Goal: Task Accomplishment & Management: Complete application form

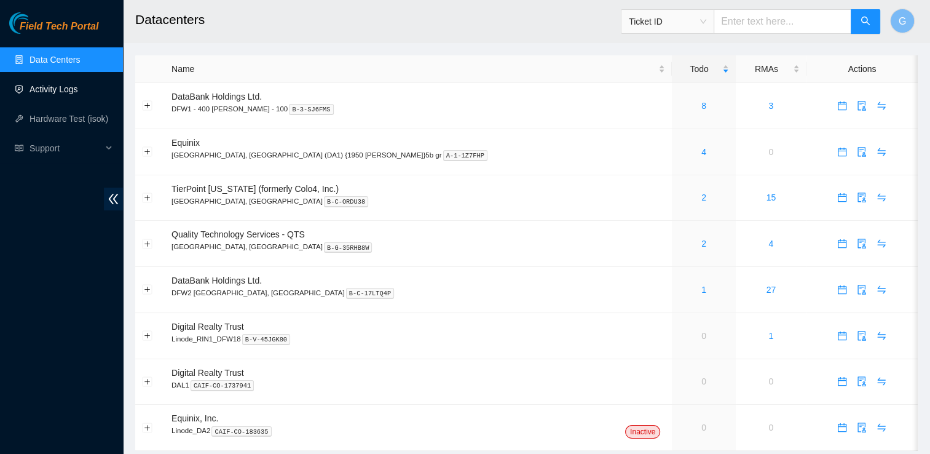
click at [59, 87] on link "Activity Logs" at bounding box center [54, 89] width 49 height 10
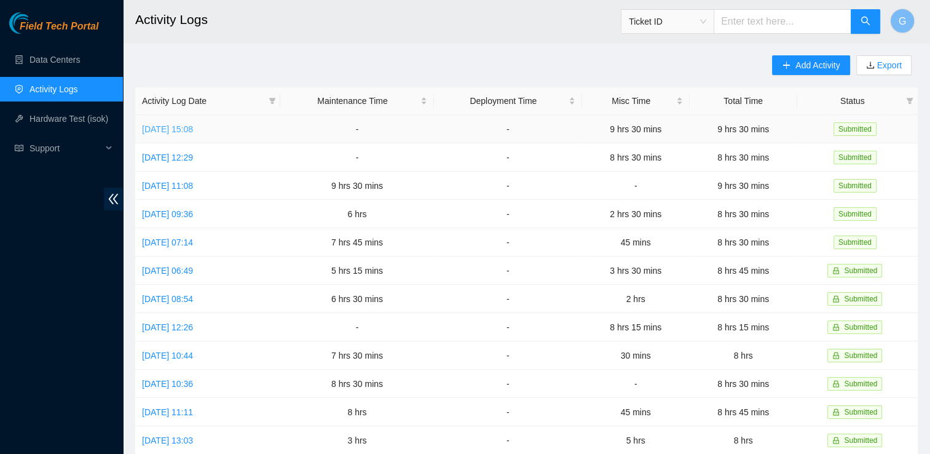
click at [187, 132] on link "[DATE] 15:08" at bounding box center [167, 129] width 51 height 10
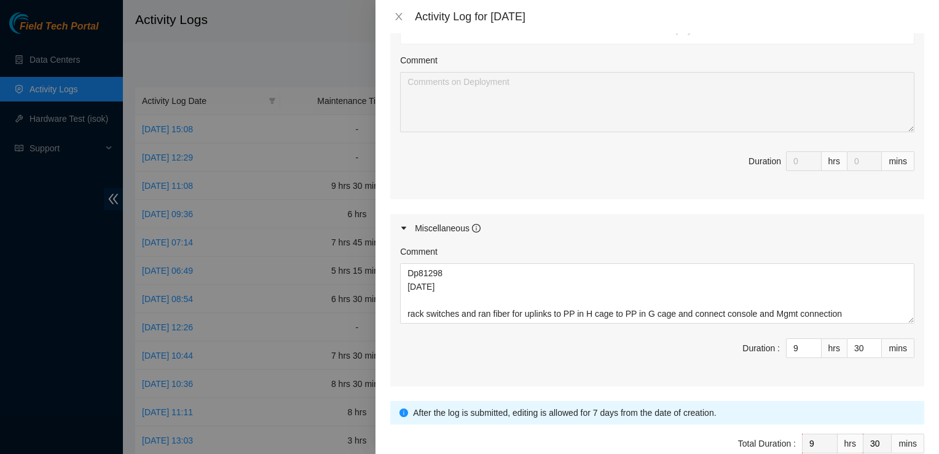
scroll to position [558, 0]
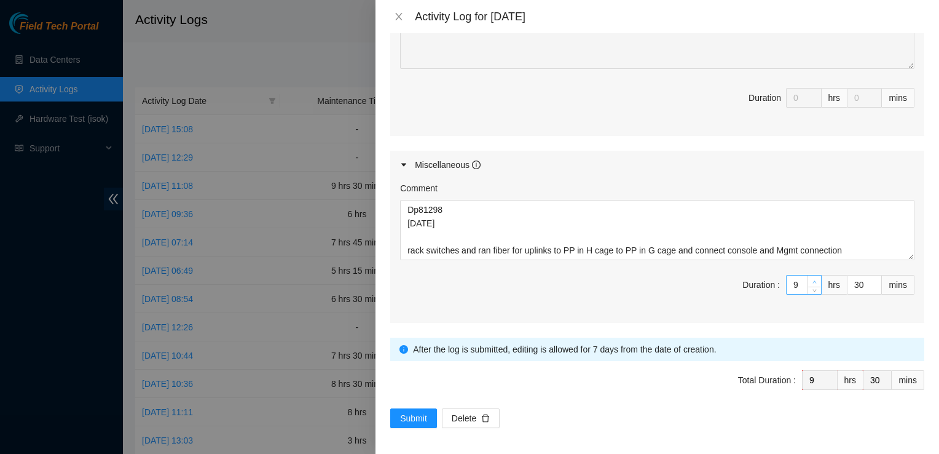
type input "10"
click at [813, 280] on icon "up" at bounding box center [815, 281] width 4 height 2
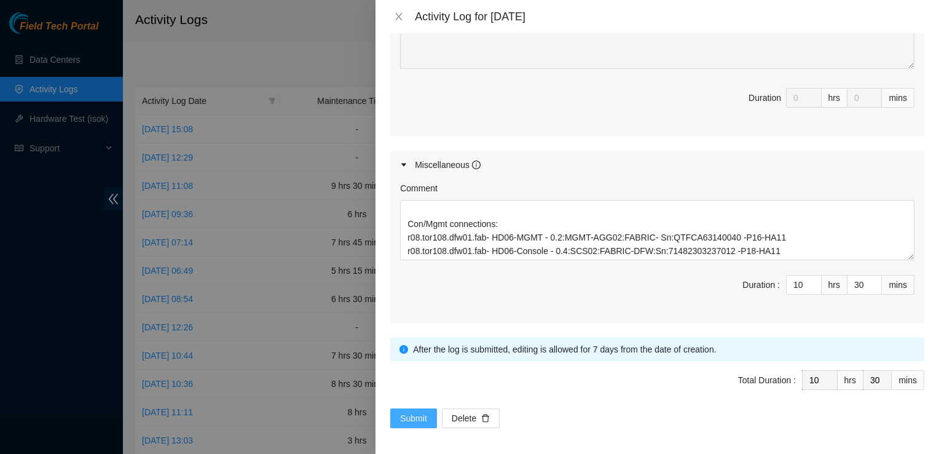
click at [404, 417] on span "Submit" at bounding box center [413, 418] width 27 height 14
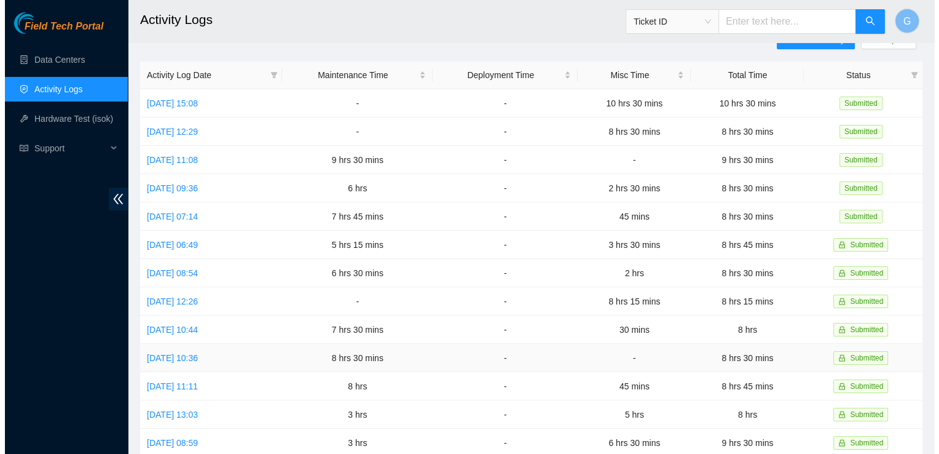
scroll to position [0, 0]
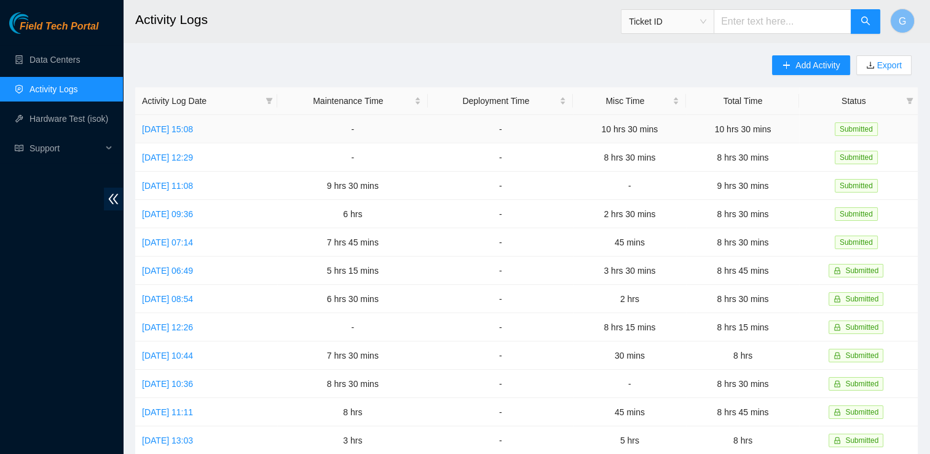
click at [162, 135] on td "Tue, 07 Oct 2025 15:08" at bounding box center [206, 129] width 142 height 28
click at [170, 129] on link "Tue, 07 Oct 2025 15:08" at bounding box center [167, 129] width 51 height 10
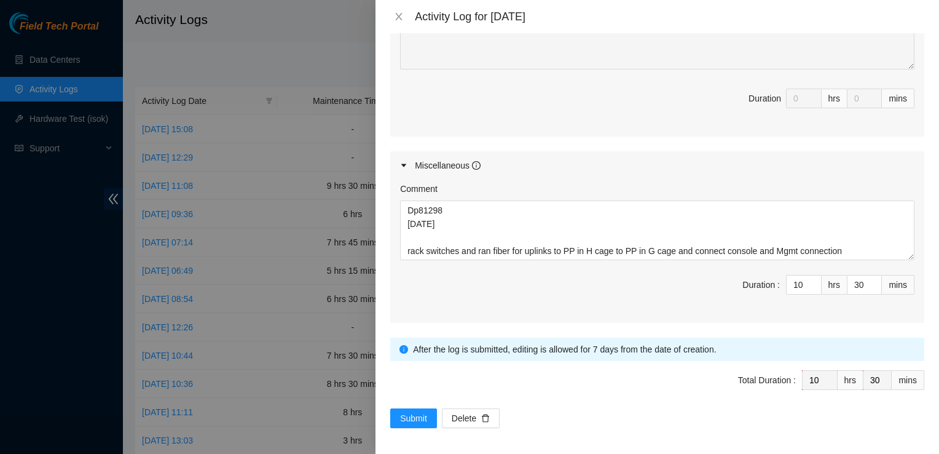
scroll to position [558, 0]
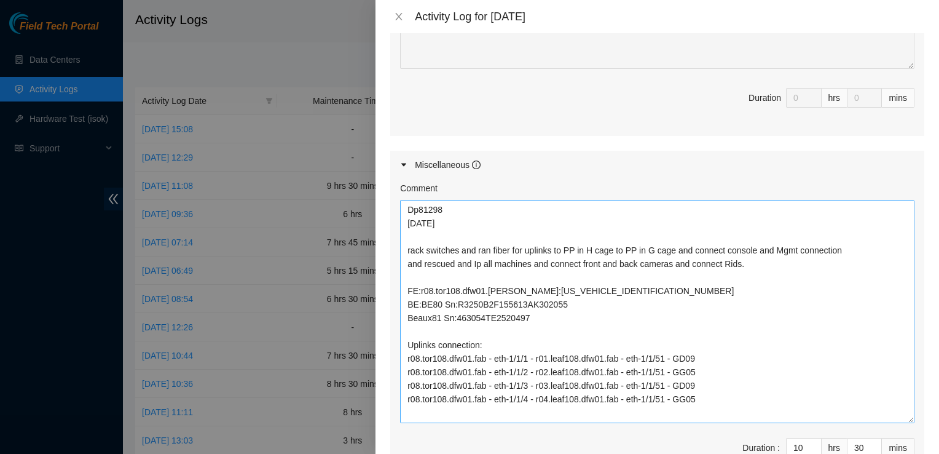
drag, startPoint x: 902, startPoint y: 254, endPoint x: 896, endPoint y: 420, distance: 165.5
click at [896, 420] on textarea "Dp81298 10/7/2025 rack switches and ran fiber for uplinks to PP in H cage to PP…" at bounding box center [657, 311] width 515 height 223
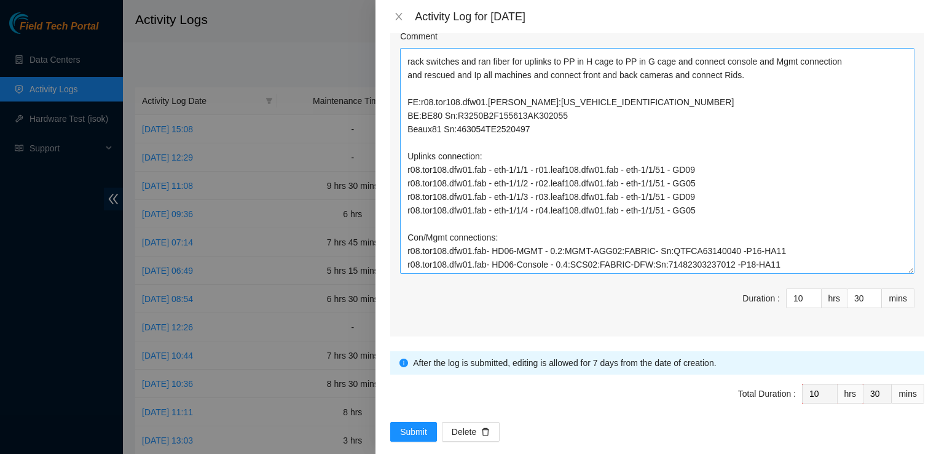
scroll to position [723, 0]
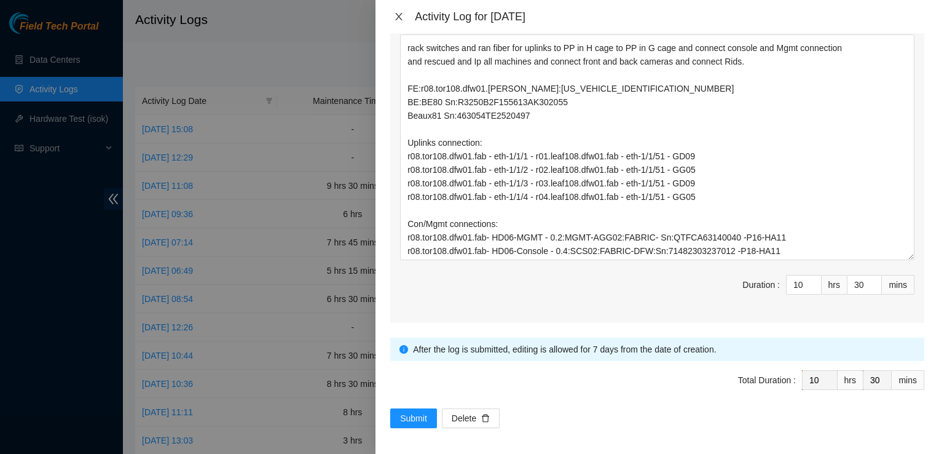
click at [400, 17] on icon "close" at bounding box center [399, 16] width 7 height 7
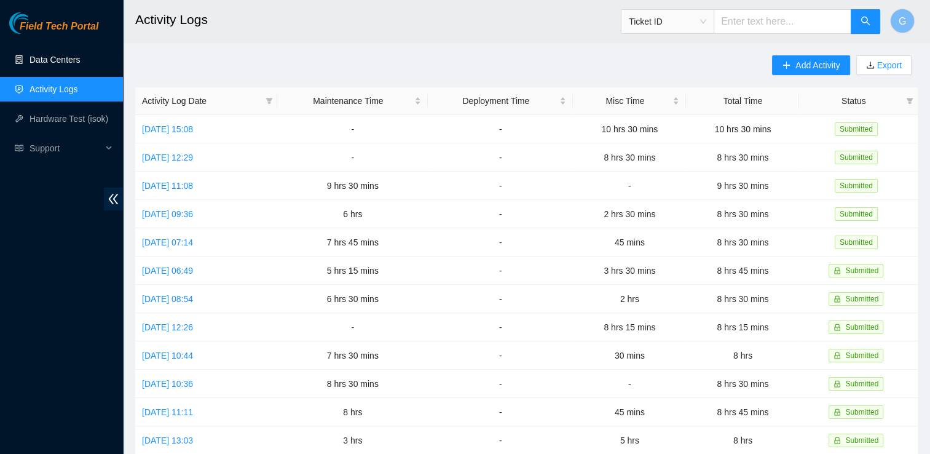
click at [60, 57] on link "Data Centers" at bounding box center [55, 60] width 50 height 10
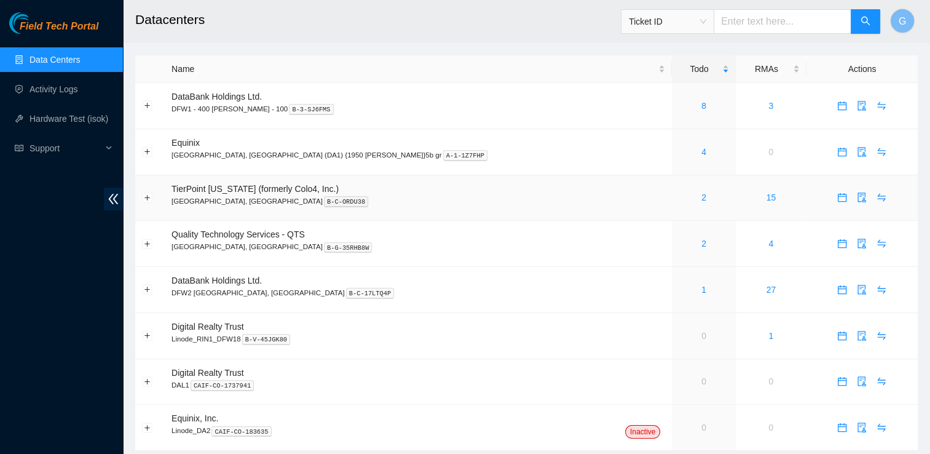
click at [192, 203] on p "Dallas, TX B-C-ORDU38" at bounding box center [419, 200] width 494 height 11
click at [701, 200] on link "2" at bounding box center [703, 197] width 5 height 10
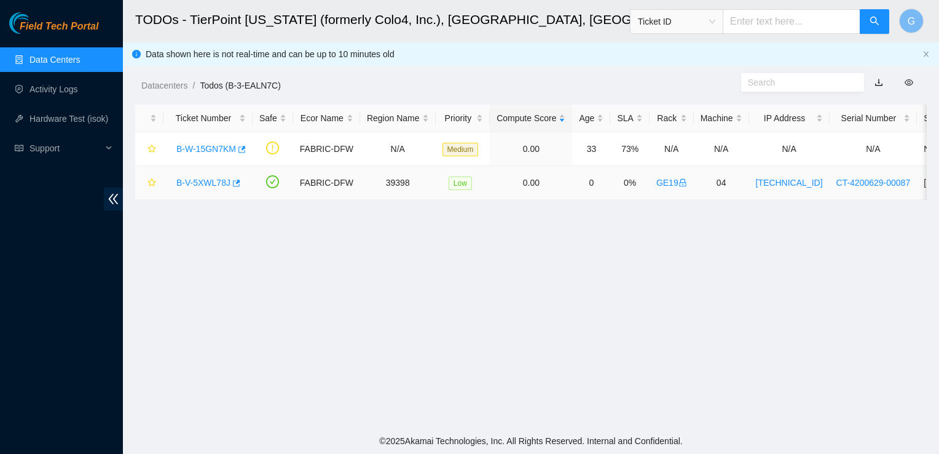
click at [194, 181] on link "B-V-5XWL78J" at bounding box center [203, 183] width 54 height 10
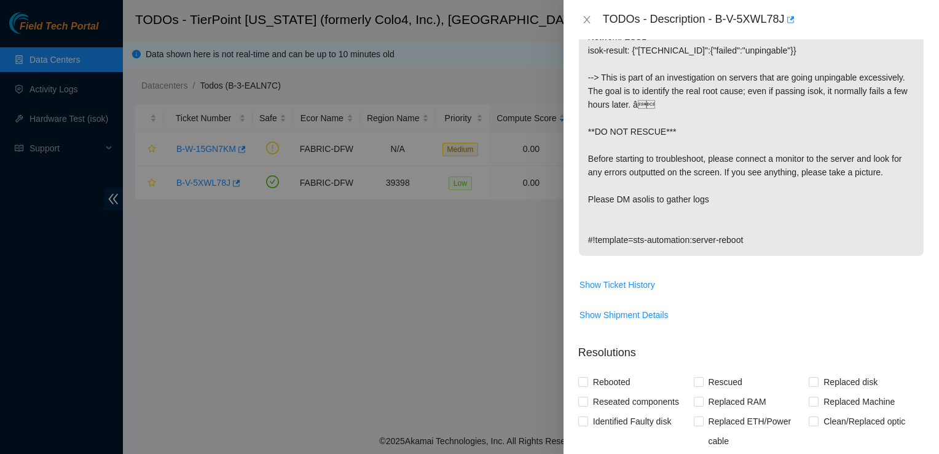
scroll to position [257, 0]
click at [590, 277] on span "Show Ticket History" at bounding box center [618, 284] width 76 height 14
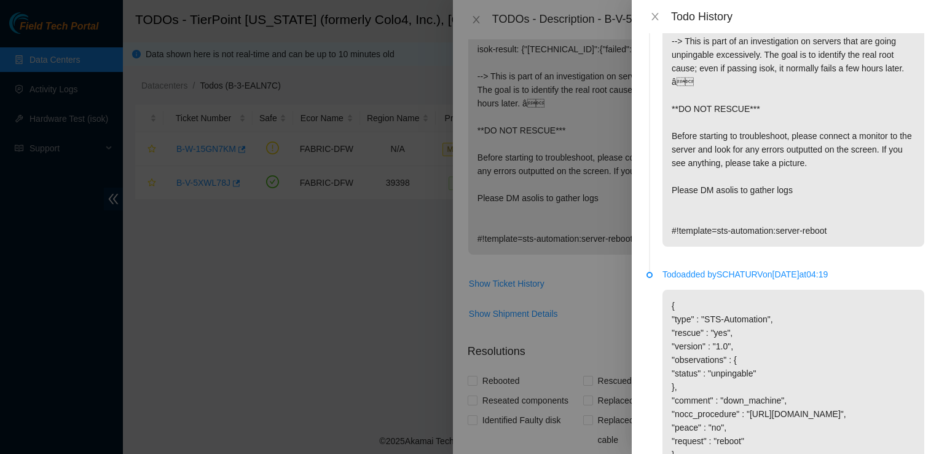
scroll to position [80, 0]
click at [578, 293] on div at bounding box center [469, 227] width 939 height 454
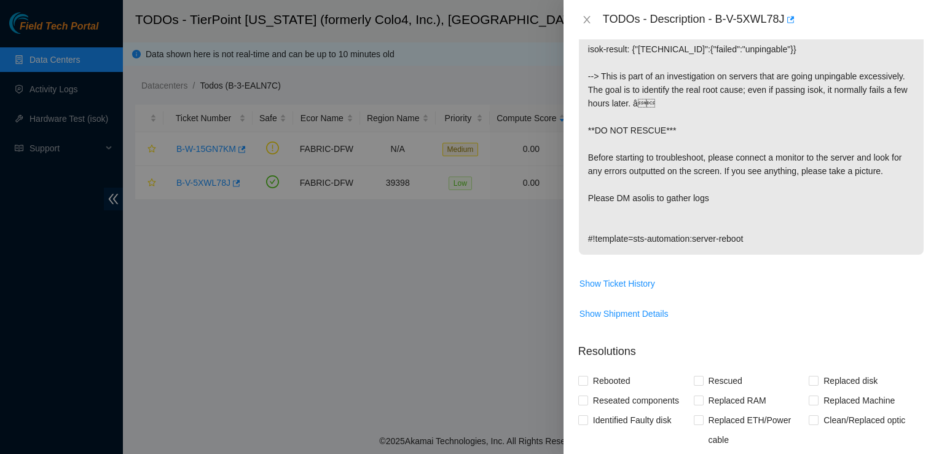
click at [495, 228] on div at bounding box center [469, 227] width 939 height 454
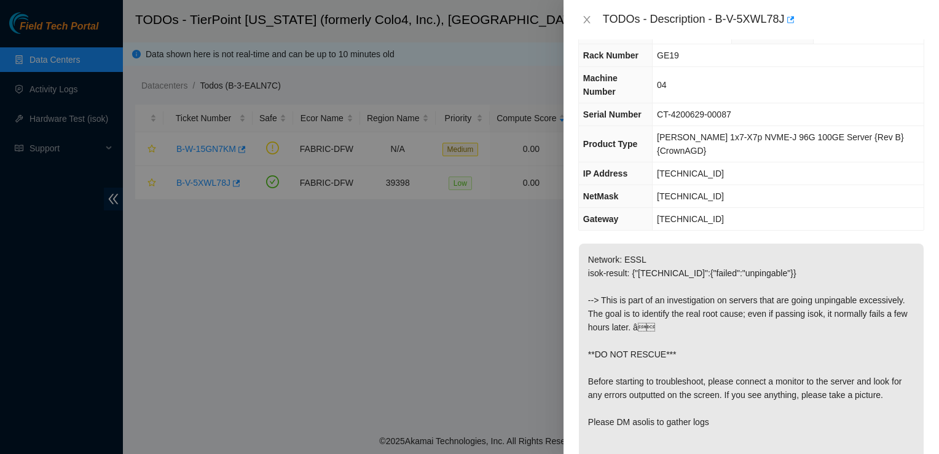
scroll to position [0, 0]
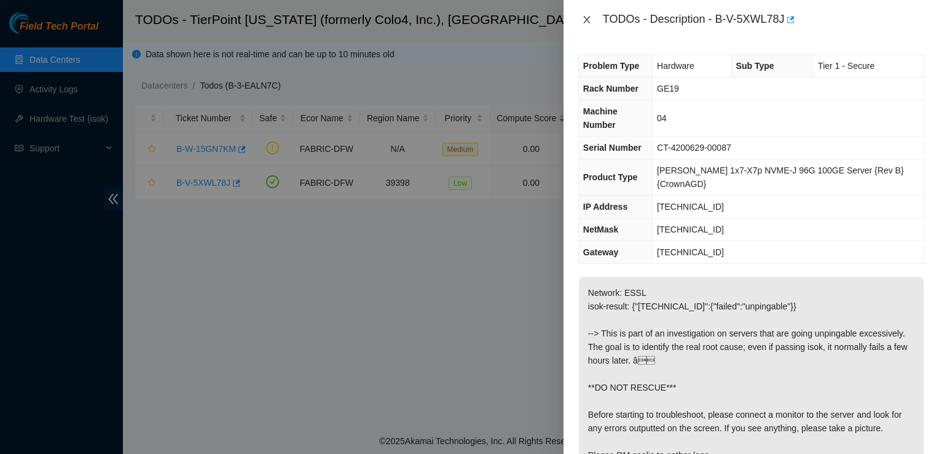
click at [588, 16] on icon "close" at bounding box center [587, 20] width 10 height 10
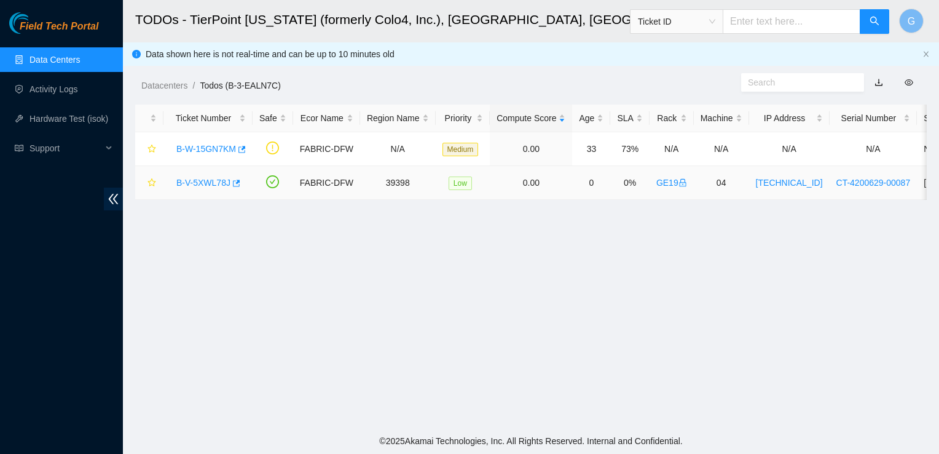
click at [664, 186] on link "GE19" at bounding box center [671, 183] width 31 height 10
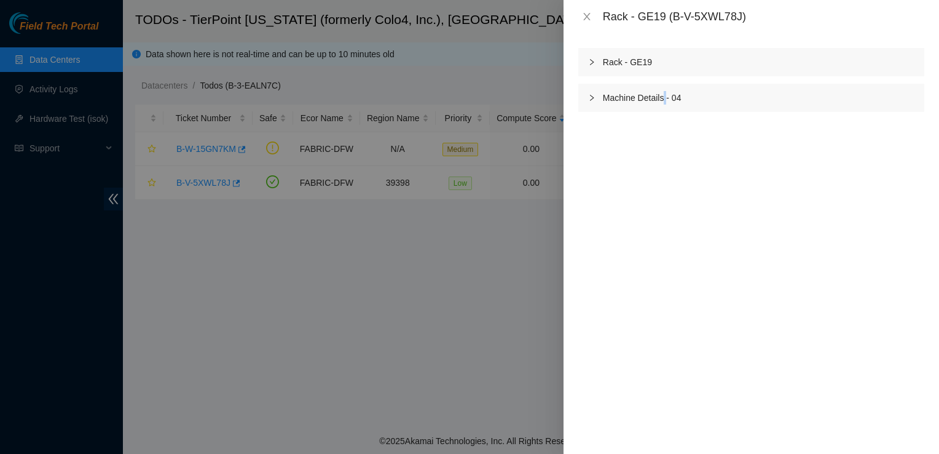
click at [664, 186] on div "Rack - GE19 Machine Details - 04" at bounding box center [752, 243] width 376 height 420
click at [596, 57] on div at bounding box center [595, 62] width 15 height 14
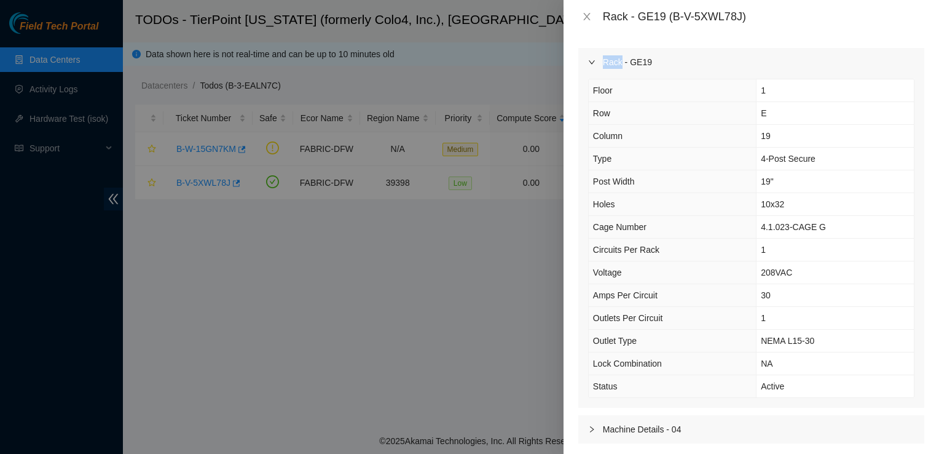
drag, startPoint x: 596, startPoint y: 57, endPoint x: 591, endPoint y: 63, distance: 8.0
click at [591, 63] on div at bounding box center [595, 62] width 15 height 14
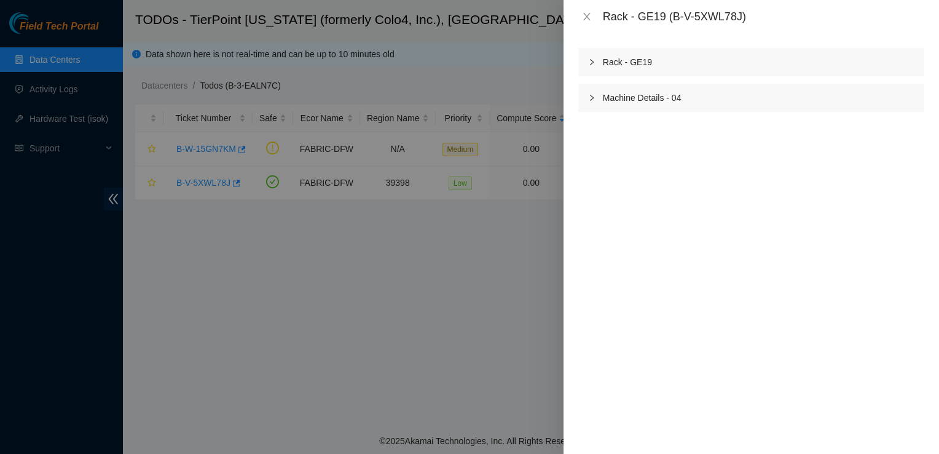
click at [586, 95] on div "Machine Details - 04" at bounding box center [751, 98] width 346 height 28
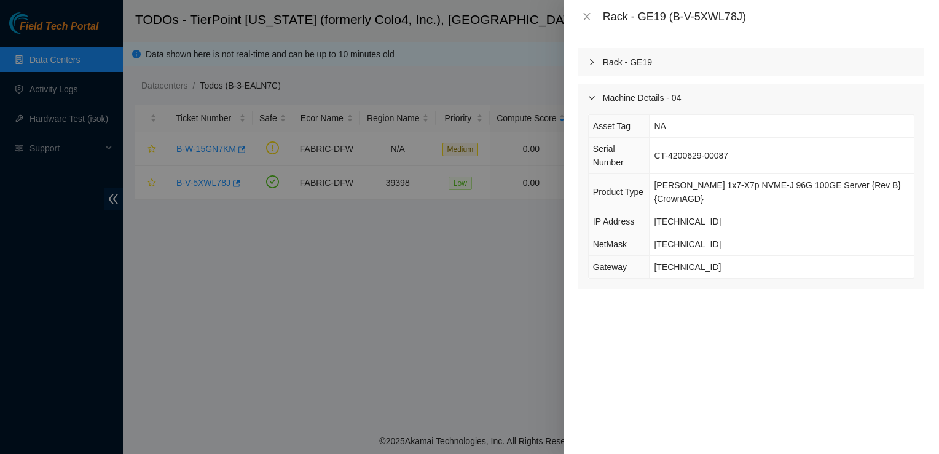
click at [586, 95] on div "Machine Details - 04" at bounding box center [751, 98] width 346 height 28
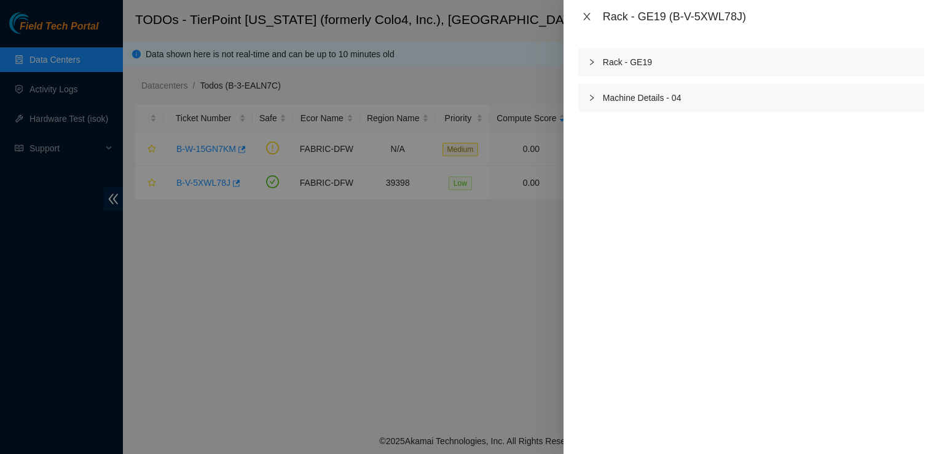
click at [584, 17] on icon "close" at bounding box center [587, 17] width 10 height 10
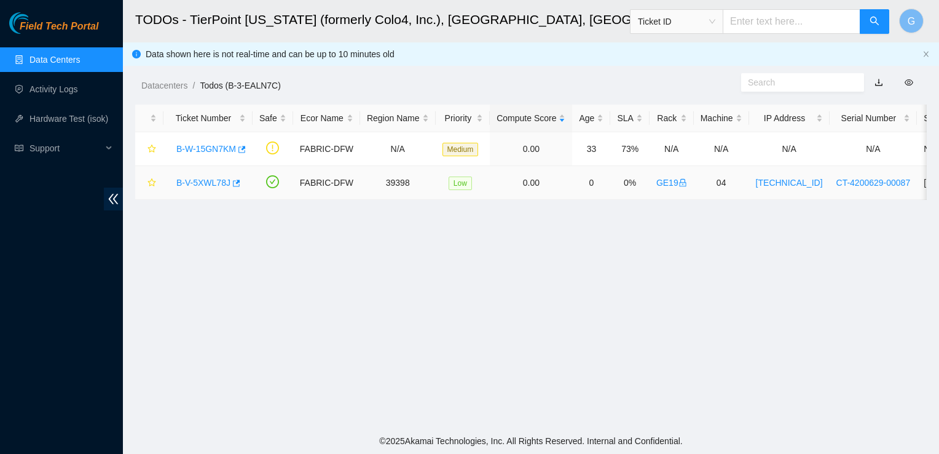
click at [202, 186] on link "B-V-5XWL78J" at bounding box center [203, 183] width 54 height 10
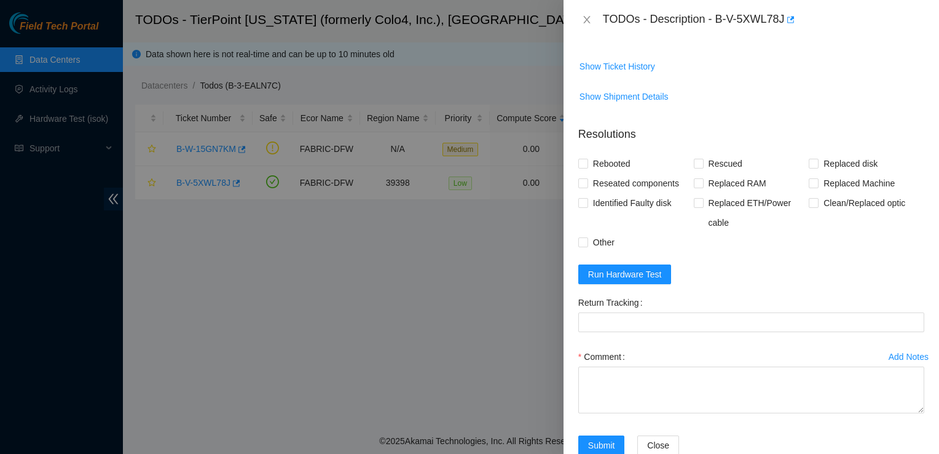
scroll to position [476, 0]
click at [471, 313] on div at bounding box center [469, 227] width 939 height 454
click at [584, 21] on icon "close" at bounding box center [587, 20] width 10 height 10
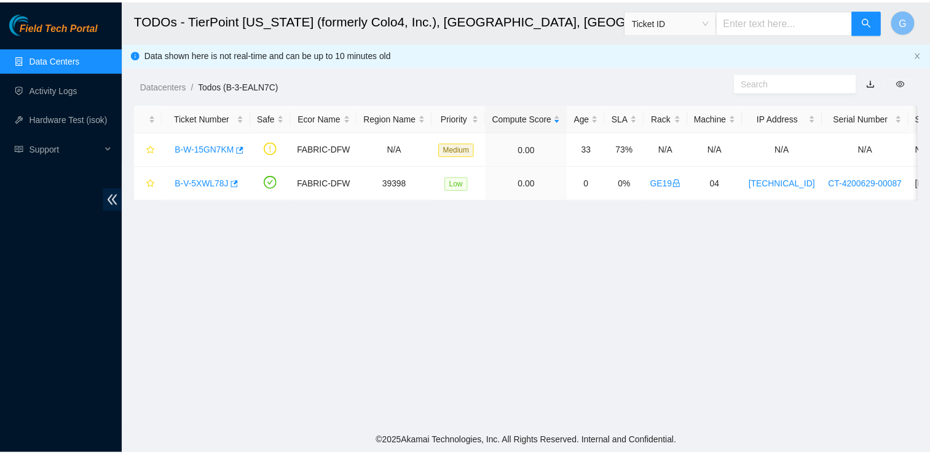
scroll to position [277, 0]
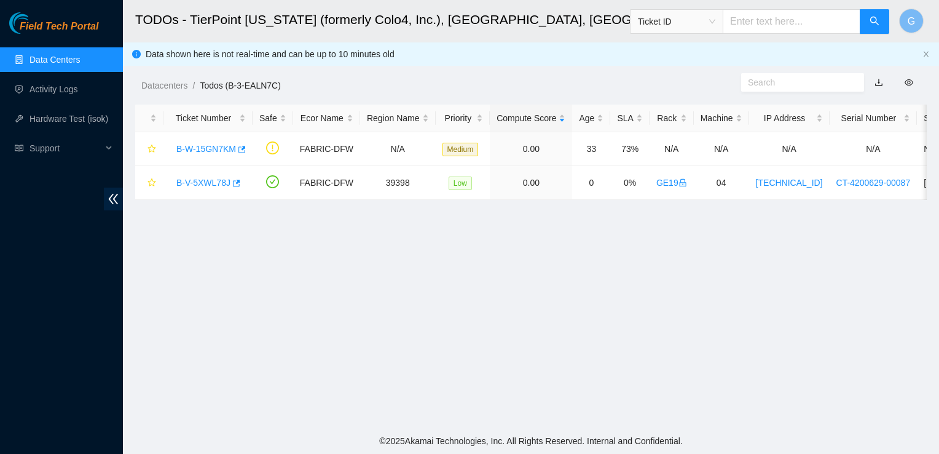
click at [73, 61] on link "Data Centers" at bounding box center [55, 60] width 50 height 10
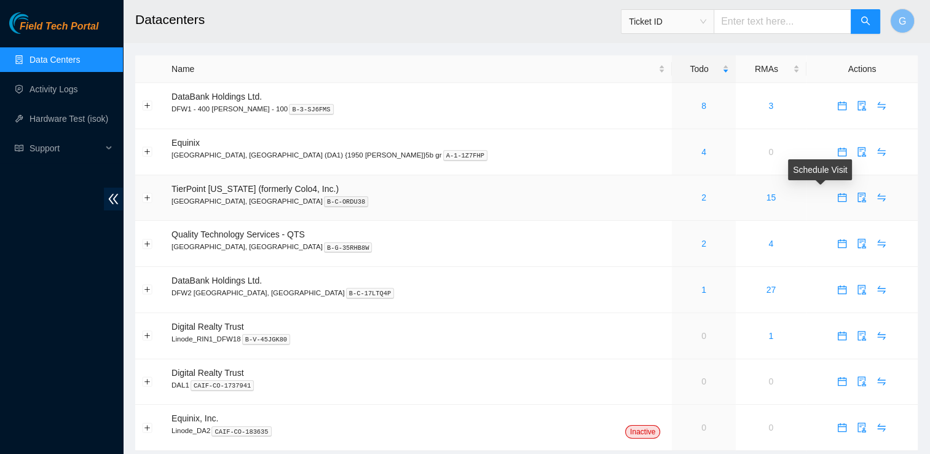
click at [838, 197] on icon "calendar" at bounding box center [842, 197] width 9 height 9
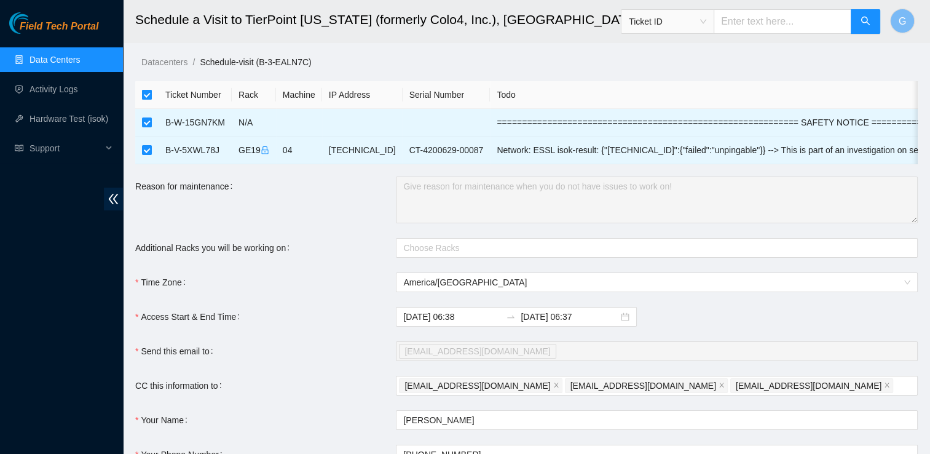
click at [146, 98] on input "checkbox" at bounding box center [147, 95] width 10 height 10
checkbox input "false"
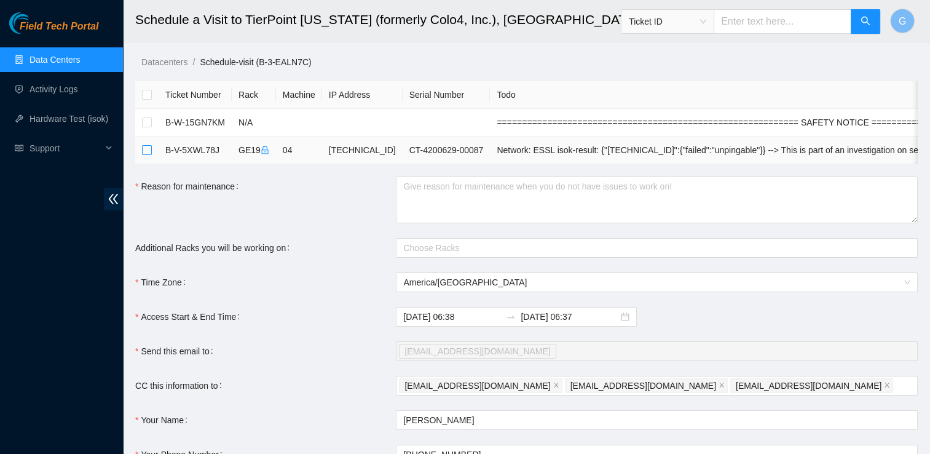
click at [148, 155] on label at bounding box center [147, 150] width 10 height 14
click at [148, 155] on input "checkbox" at bounding box center [147, 150] width 10 height 10
checkbox input "true"
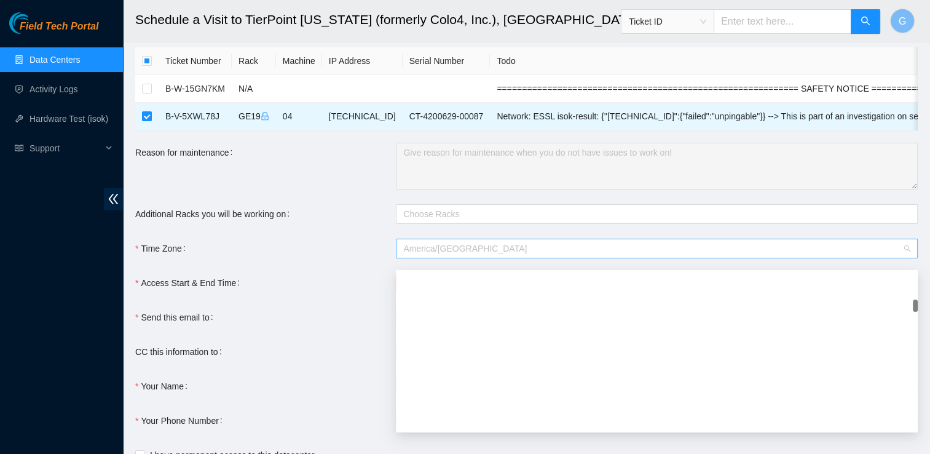
scroll to position [1141, 0]
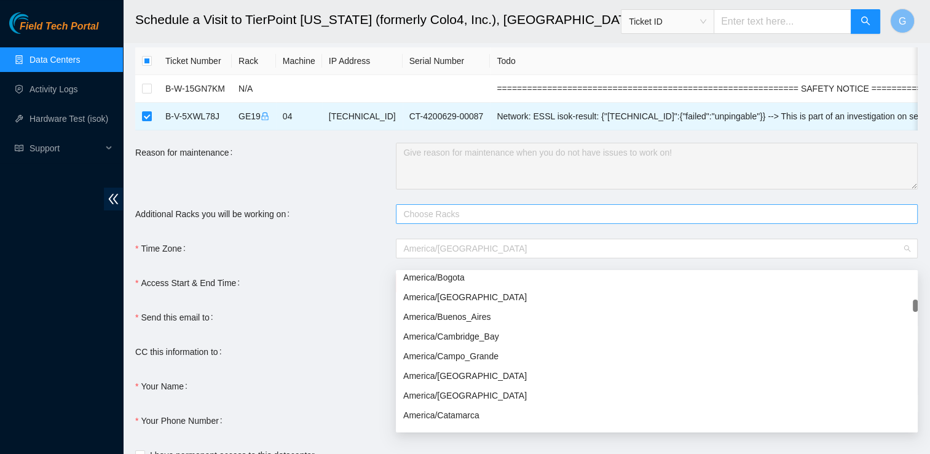
drag, startPoint x: 766, startPoint y: 258, endPoint x: 650, endPoint y: 215, distance: 123.5
click at [650, 215] on div "Choose Racks" at bounding box center [657, 214] width 522 height 20
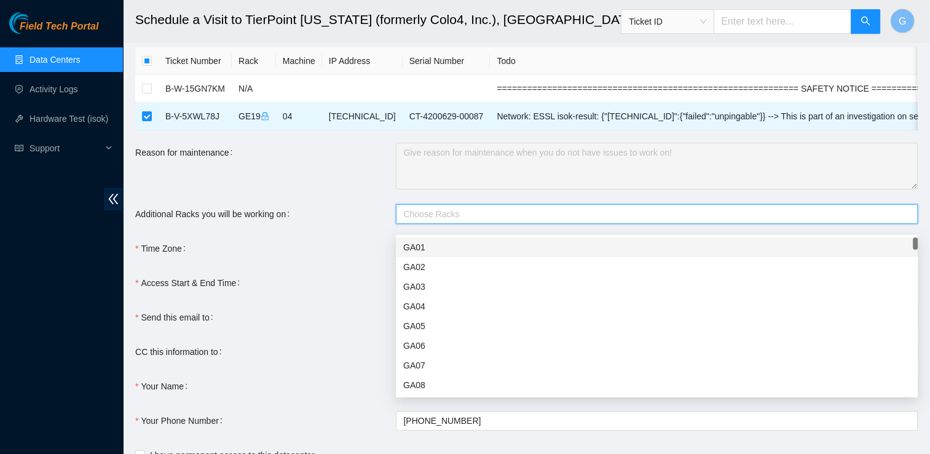
click at [398, 199] on form "Ticket Number Rack Machine IP Address Serial Number Todo B-W-15GN7KM N/A ======…" at bounding box center [526, 273] width 783 height 452
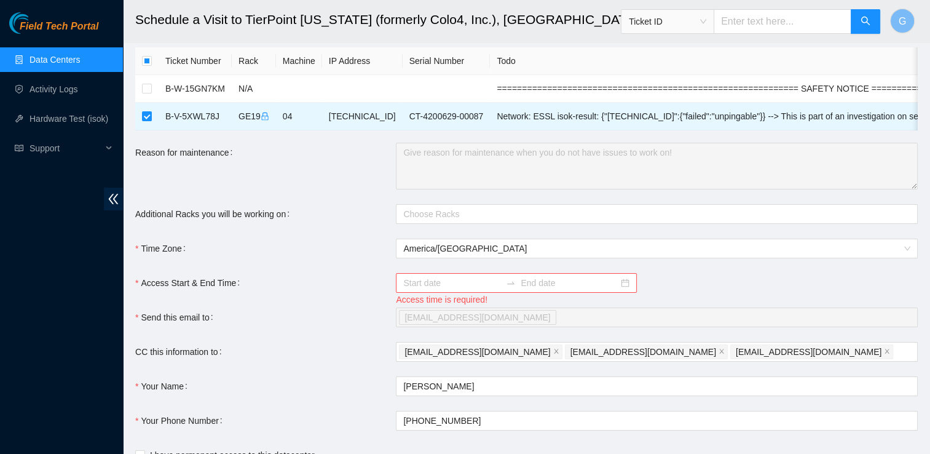
click at [333, 271] on form "Ticket Number Rack Machine IP Address Serial Number Todo B-W-15GN7KM N/A ======…" at bounding box center [526, 273] width 783 height 452
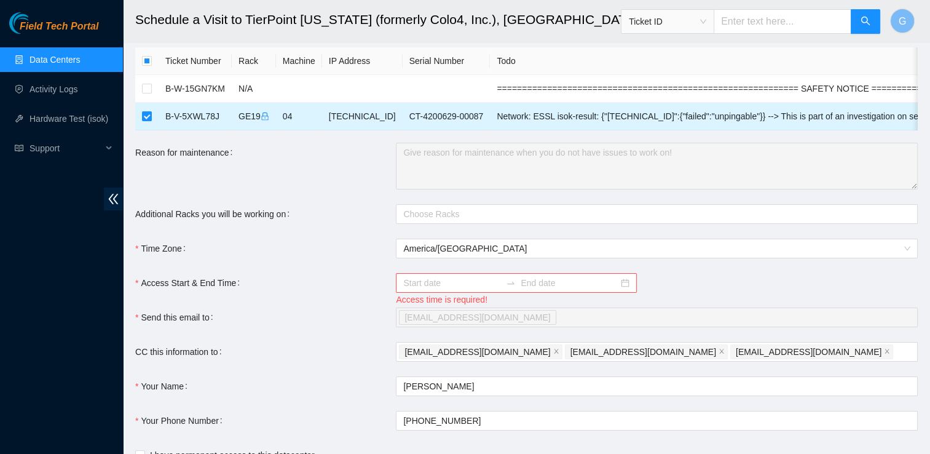
click at [152, 117] on td at bounding box center [146, 117] width 23 height 28
click at [148, 112] on input "checkbox" at bounding box center [147, 116] width 10 height 10
checkbox input "false"
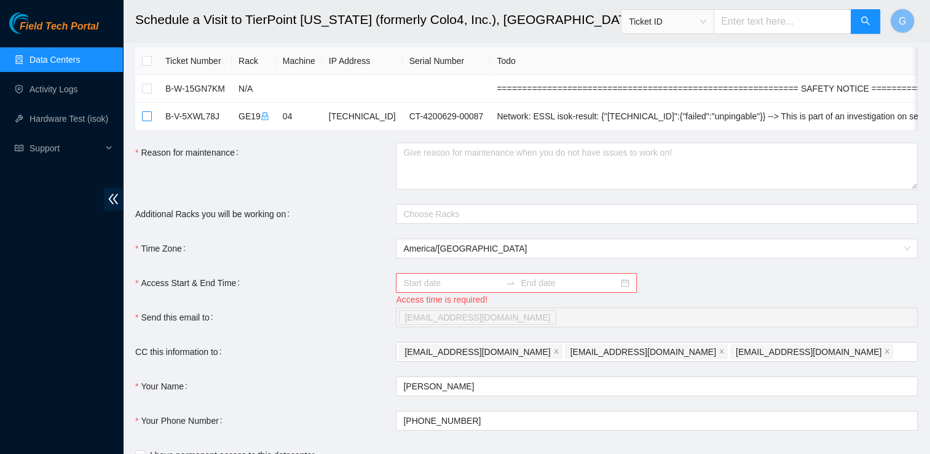
scroll to position [0, 0]
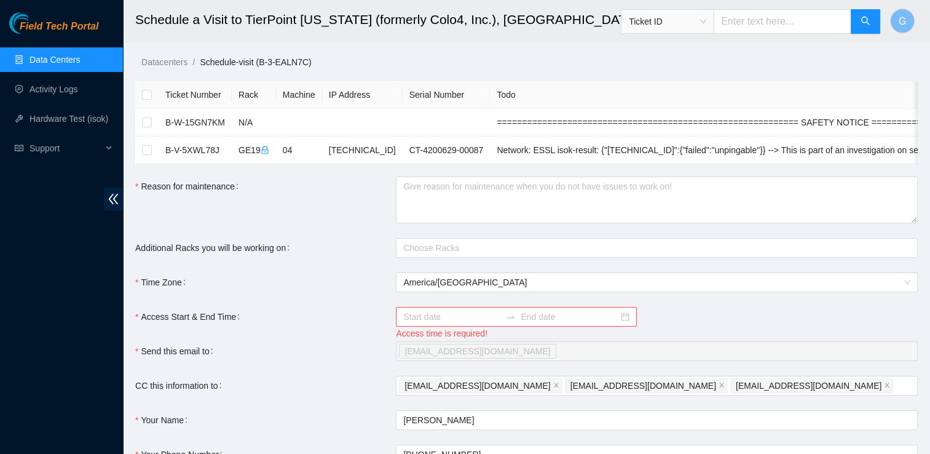
click at [42, 57] on link "Data Centers" at bounding box center [55, 60] width 50 height 10
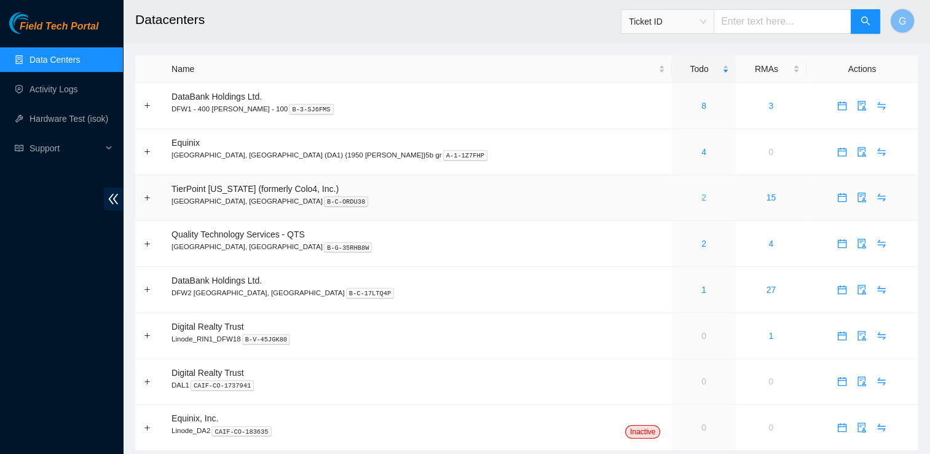
click at [701, 196] on link "2" at bounding box center [703, 197] width 5 height 10
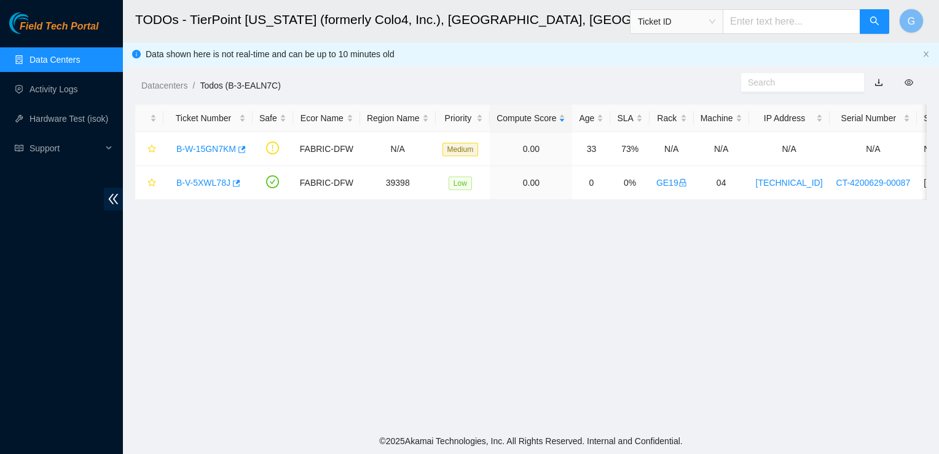
click at [53, 65] on link "Data Centers" at bounding box center [55, 60] width 50 height 10
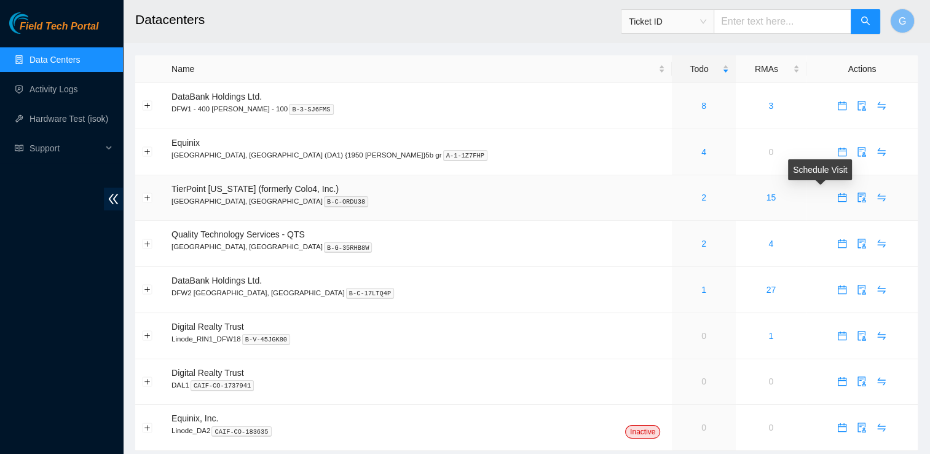
click at [837, 199] on icon "calendar" at bounding box center [842, 197] width 10 height 10
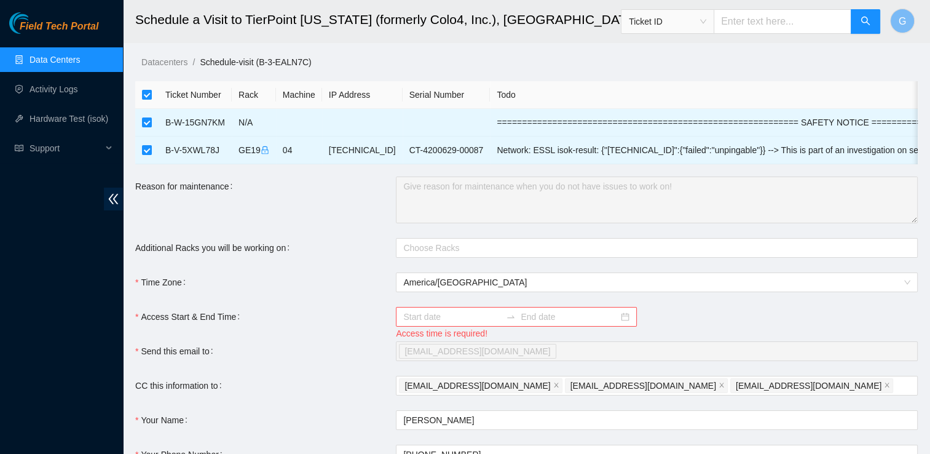
click at [68, 56] on link "Data Centers" at bounding box center [55, 60] width 50 height 10
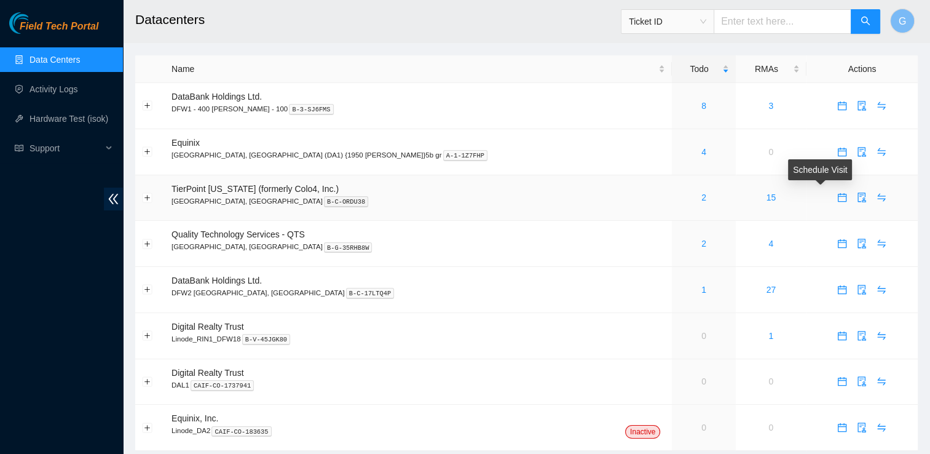
click at [837, 199] on icon "calendar" at bounding box center [842, 197] width 10 height 10
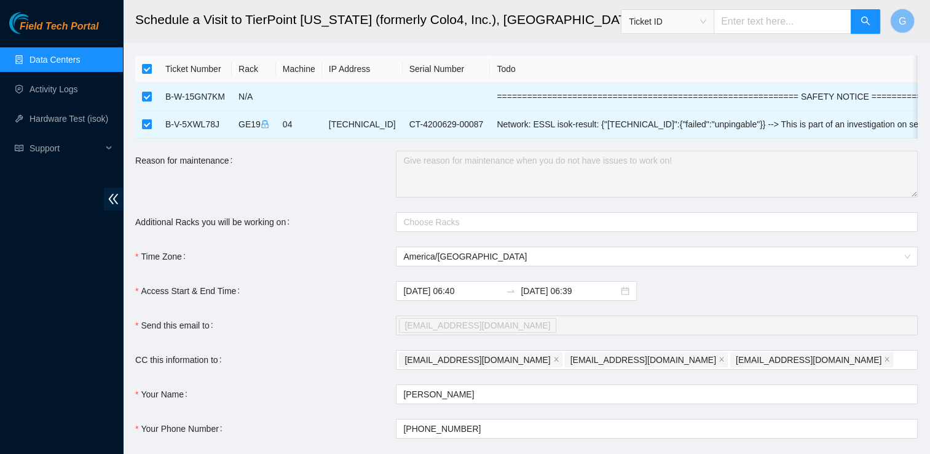
scroll to position [25, 0]
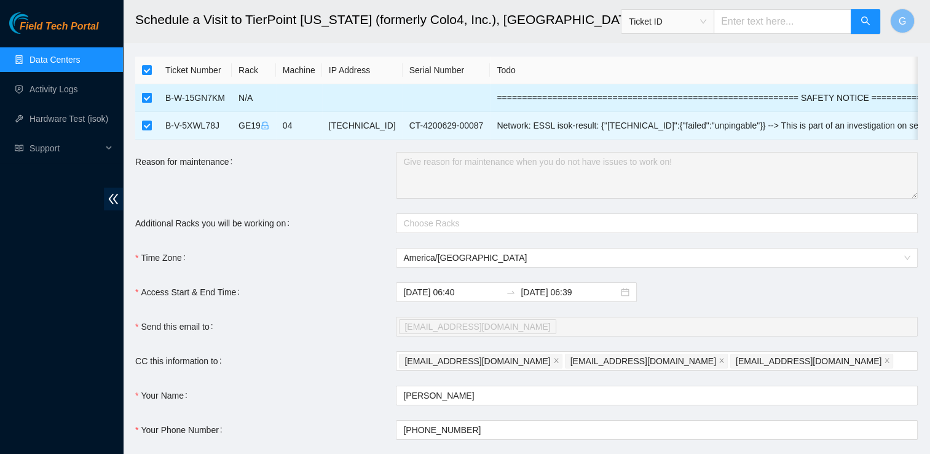
click at [142, 101] on input "checkbox" at bounding box center [147, 98] width 10 height 10
checkbox input "false"
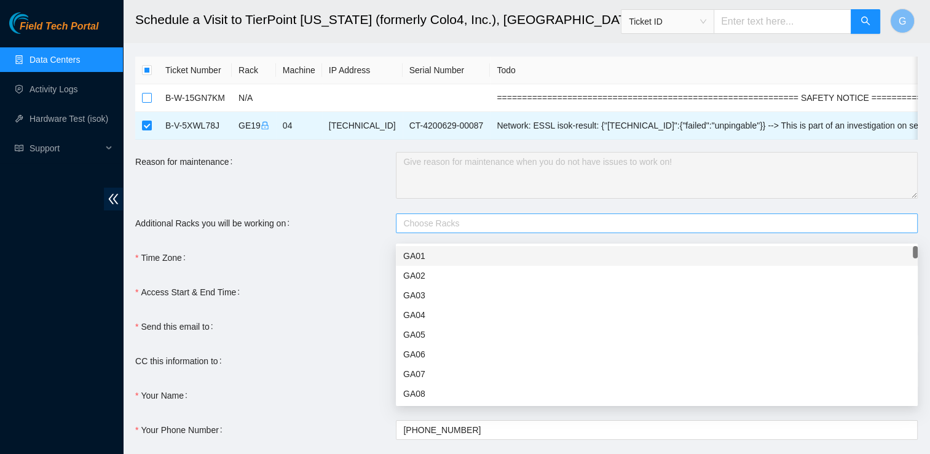
click at [445, 230] on div at bounding box center [650, 223] width 503 height 15
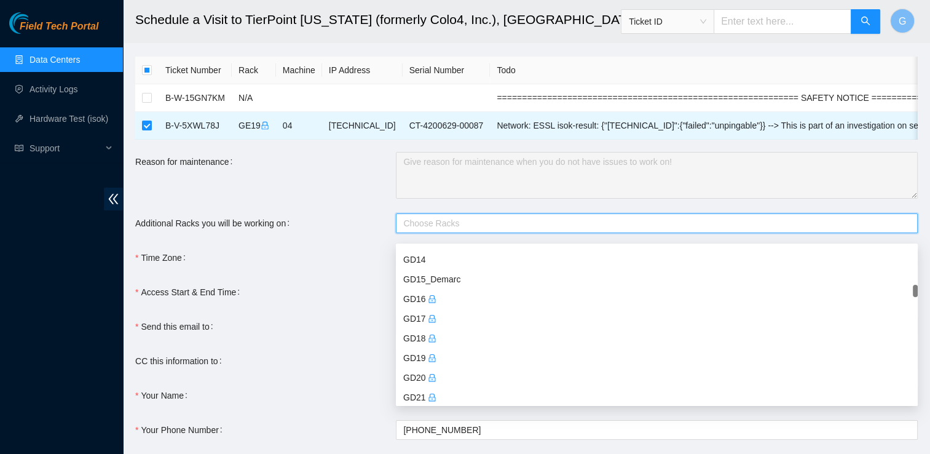
scroll to position [843, 0]
click at [415, 358] on div "GD19" at bounding box center [656, 357] width 507 height 14
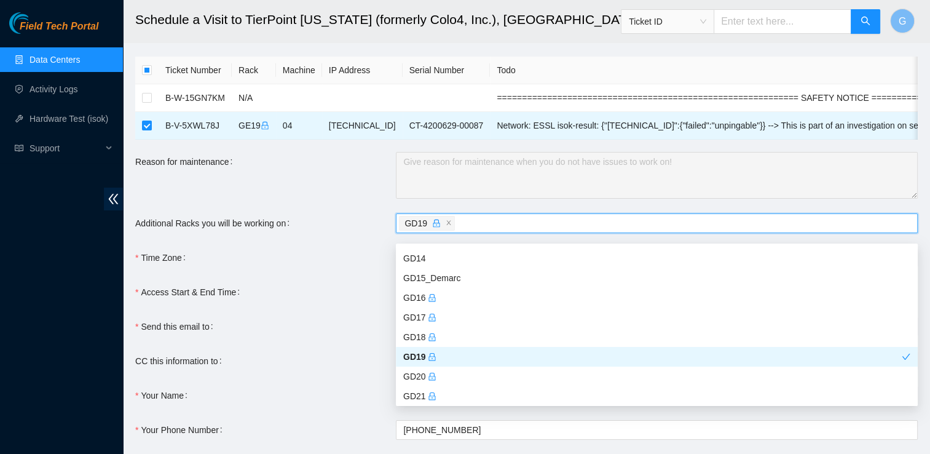
click at [300, 302] on div "Access Start & End Time" at bounding box center [265, 292] width 261 height 20
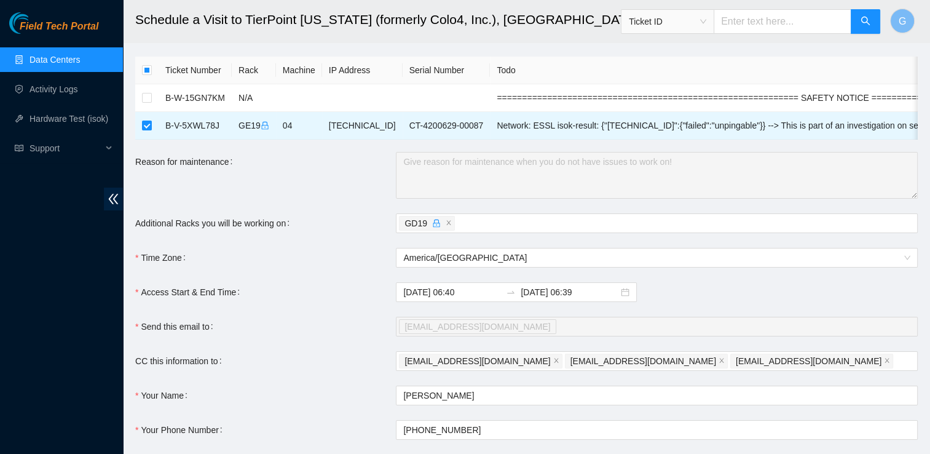
click at [300, 302] on div "Access Start & End Time" at bounding box center [265, 292] width 261 height 20
click at [448, 226] on icon "close" at bounding box center [449, 222] width 6 height 6
click at [554, 297] on input "2025-10-09 06:39" at bounding box center [570, 292] width 98 height 14
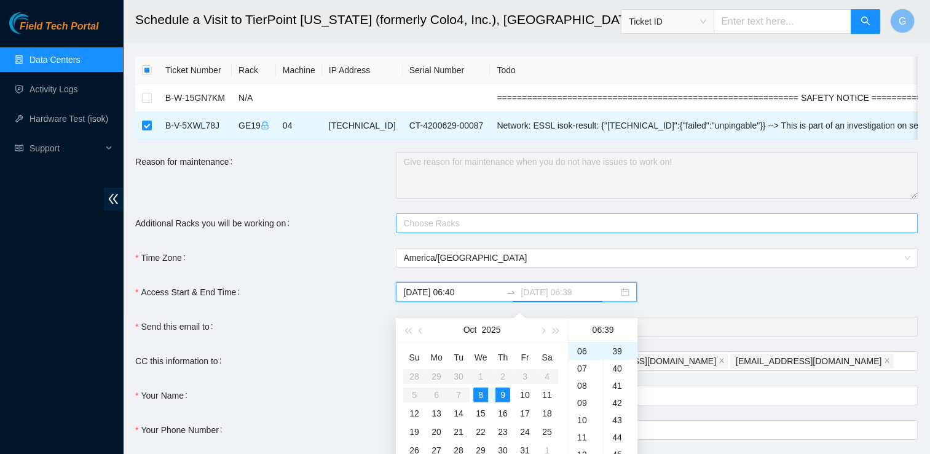
click at [477, 387] on div "8" at bounding box center [480, 394] width 15 height 15
click at [580, 354] on div "23" at bounding box center [586, 352] width 34 height 17
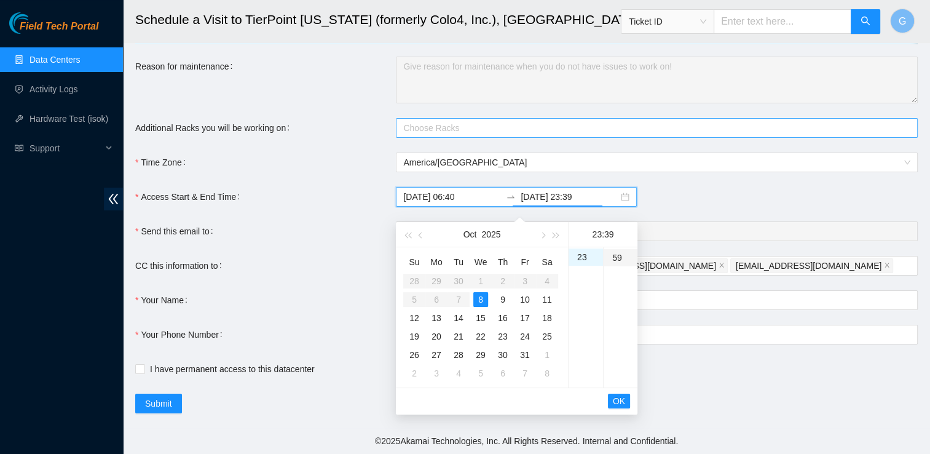
click at [618, 253] on div "59" at bounding box center [621, 257] width 34 height 17
type input "2025-10-09 06:39"
click at [667, 186] on form "Ticket Number Rack Machine IP Address Serial Number Todo B-W-15GN7KM N/A ======…" at bounding box center [526, 187] width 783 height 452
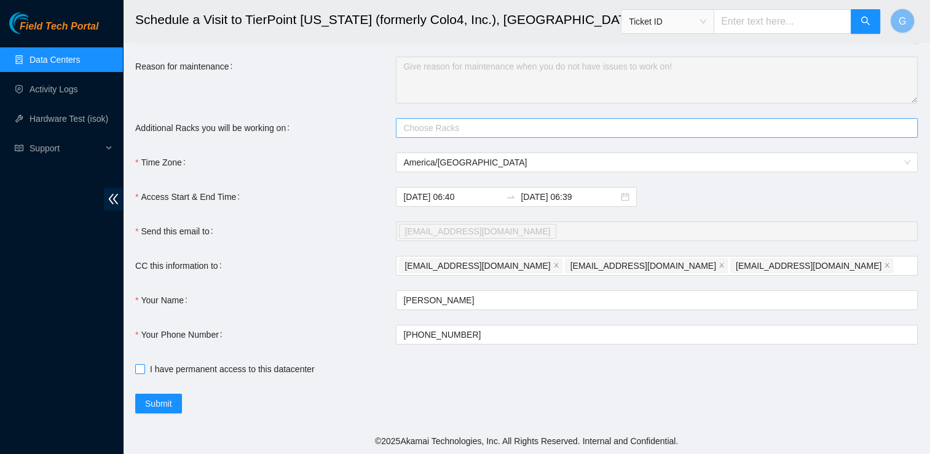
click at [142, 373] on input "I have permanent access to this datacenter" at bounding box center [139, 368] width 9 height 9
checkbox input "true"
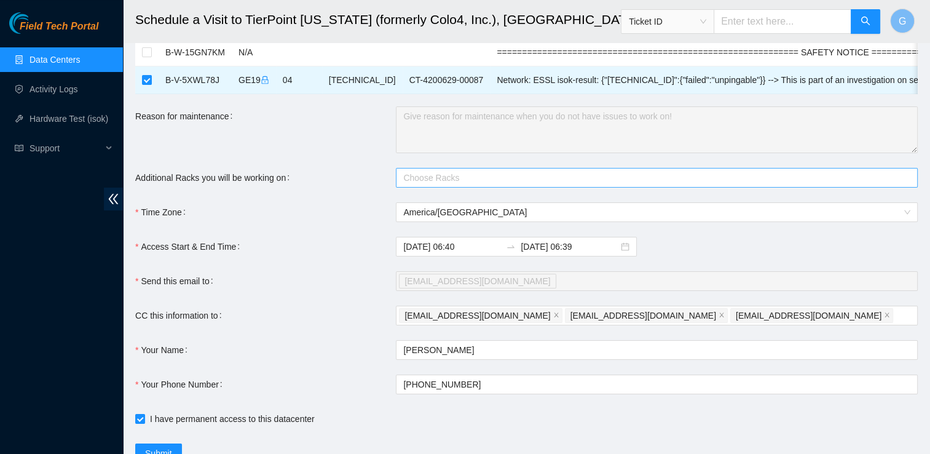
scroll to position [128, 0]
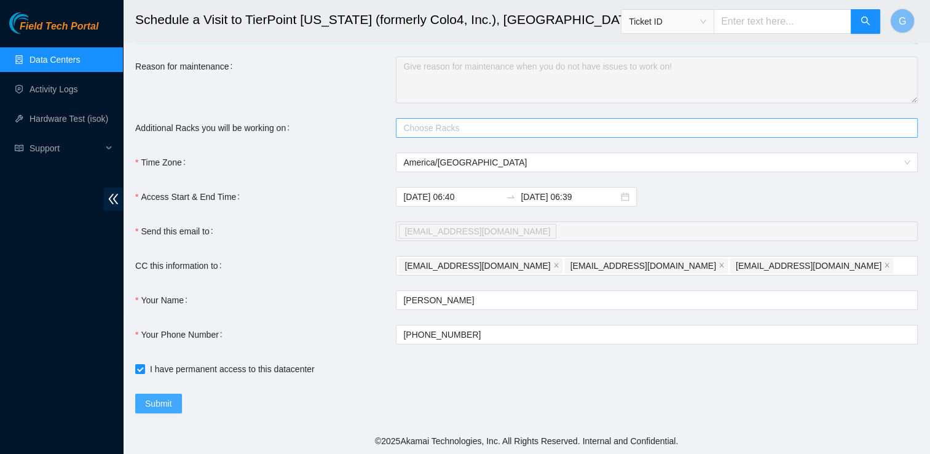
click at [166, 402] on span "Submit" at bounding box center [158, 403] width 27 height 14
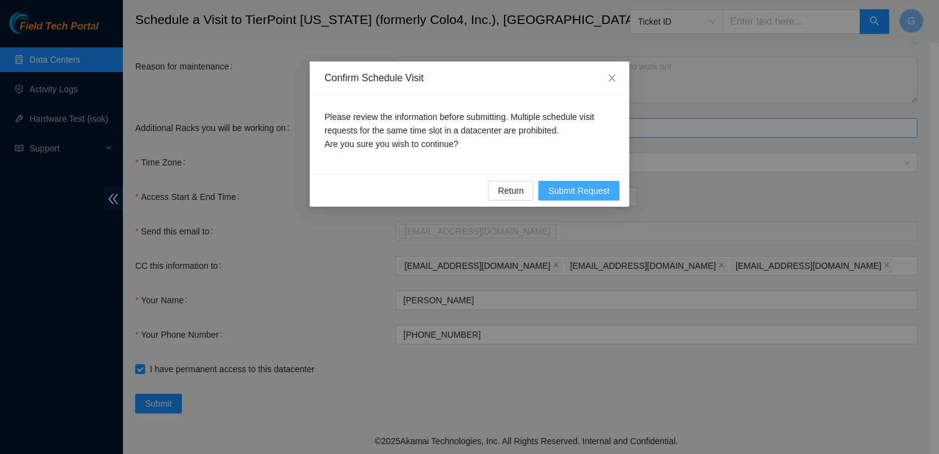
click at [572, 191] on span "Submit Request" at bounding box center [578, 191] width 61 height 14
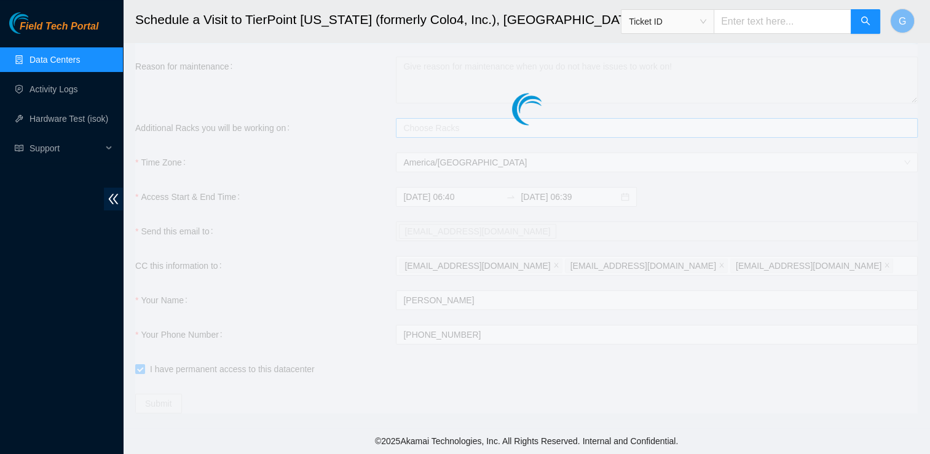
type input "2025-10-08 06:44"
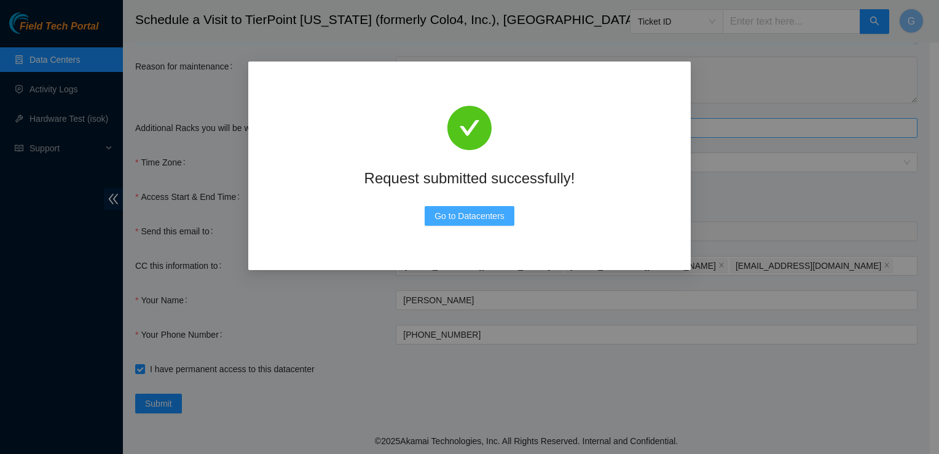
click at [478, 213] on span "Go to Datacenters" at bounding box center [470, 216] width 70 height 14
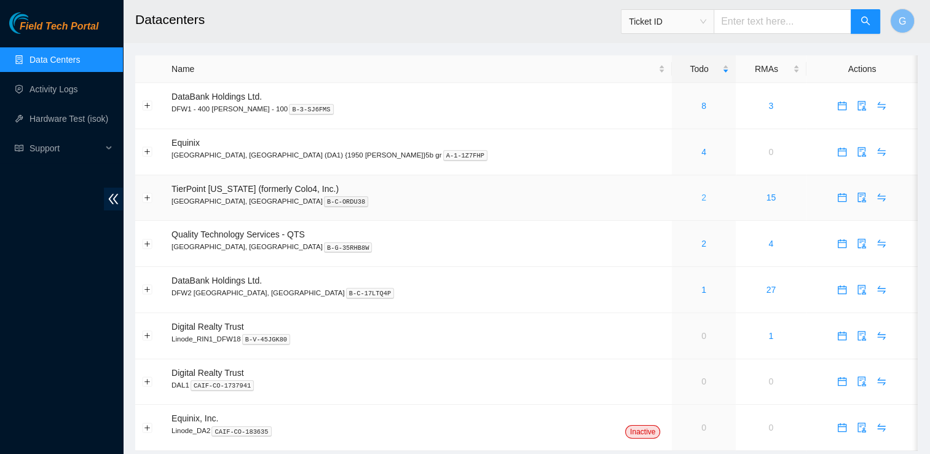
click at [701, 196] on link "2" at bounding box center [703, 197] width 5 height 10
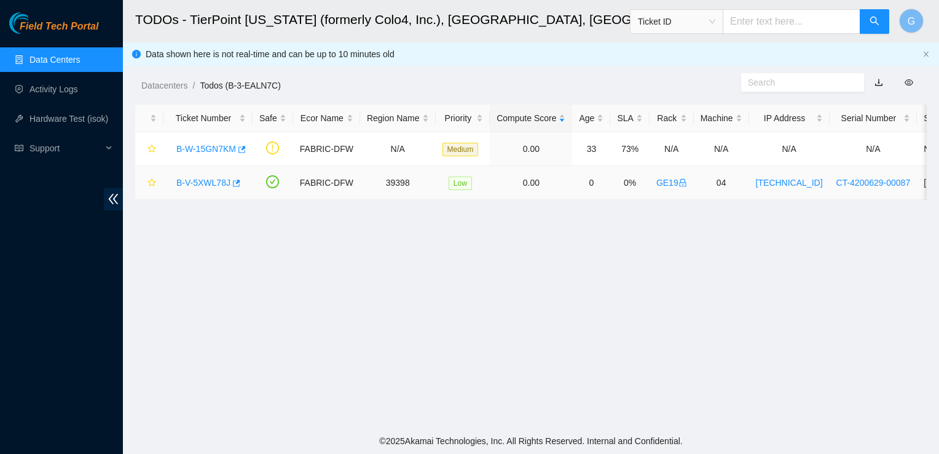
click at [211, 183] on link "B-V-5XWL78J" at bounding box center [203, 183] width 54 height 10
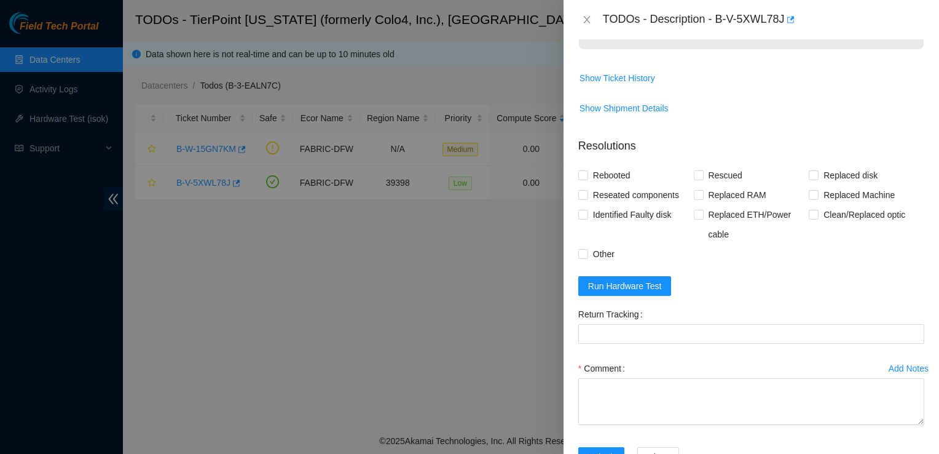
scroll to position [476, 0]
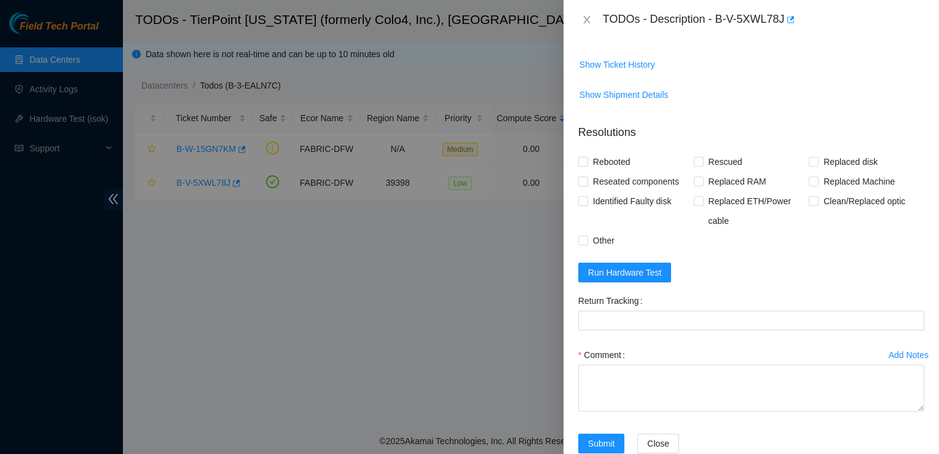
click at [448, 252] on div at bounding box center [469, 227] width 939 height 454
click at [584, 25] on button "Close" at bounding box center [586, 20] width 17 height 12
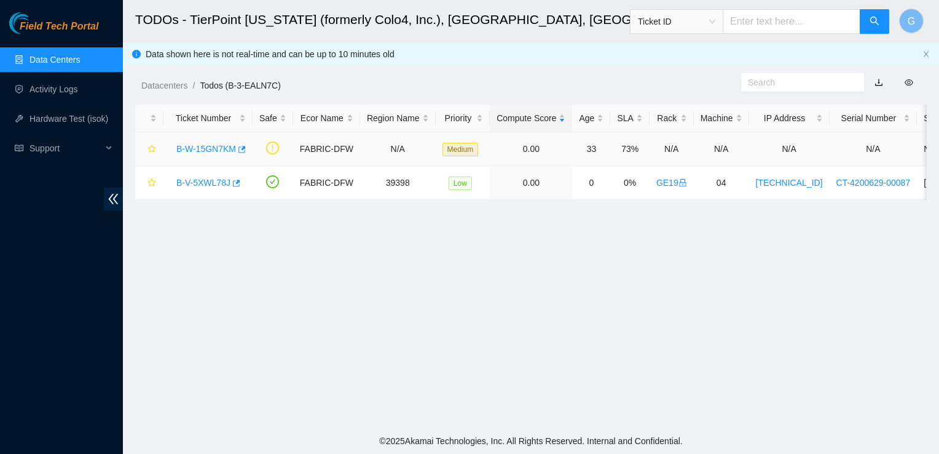
scroll to position [277, 0]
click at [196, 183] on link "B-V-5XWL78J" at bounding box center [203, 183] width 54 height 10
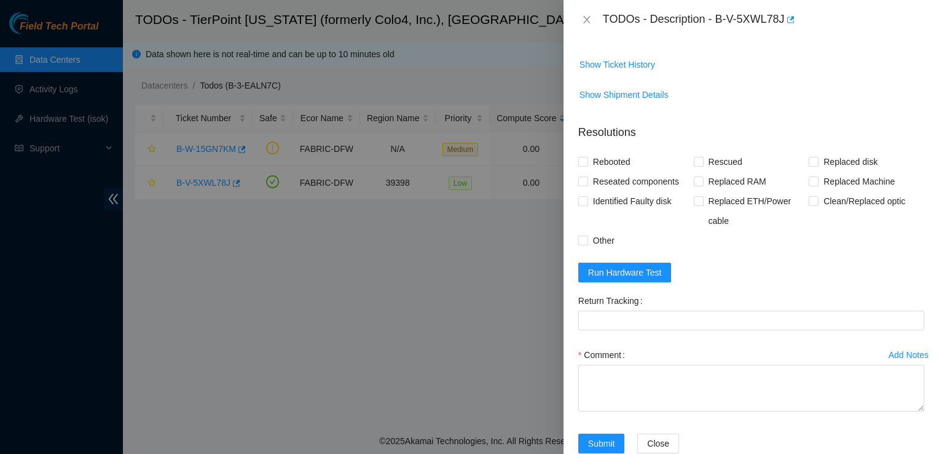
scroll to position [0, 0]
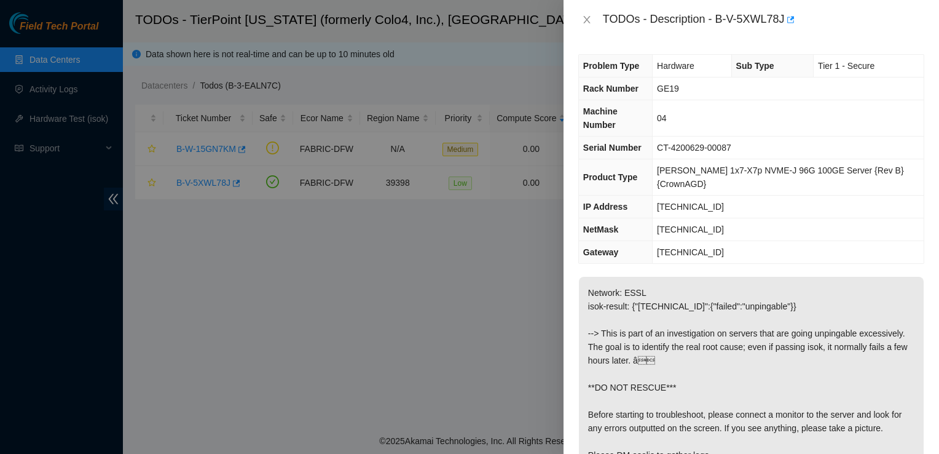
click at [487, 264] on div at bounding box center [469, 227] width 939 height 454
click at [746, 3] on div "TODOs - Description - B-V-5XWL78J" at bounding box center [752, 19] width 376 height 39
click at [811, 6] on div "TODOs - Description - B-V-5XWL78J" at bounding box center [752, 19] width 376 height 39
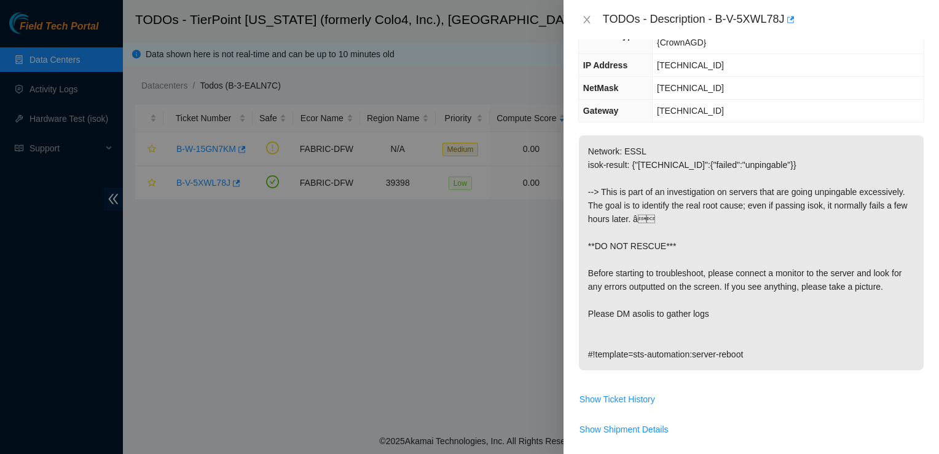
scroll to position [141, 0]
drag, startPoint x: 629, startPoint y: 284, endPoint x: 651, endPoint y: 289, distance: 22.7
click at [651, 289] on p "Network: ESSL isok-result: {"23.47.59.103":{"failed":"unpingable"}} --> This is…" at bounding box center [751, 252] width 345 height 235
drag, startPoint x: 651, startPoint y: 289, endPoint x: 647, endPoint y: 310, distance: 21.9
click at [647, 310] on p "Network: ESSL isok-result: {"23.47.59.103":{"failed":"unpingable"}} --> This is…" at bounding box center [751, 252] width 345 height 235
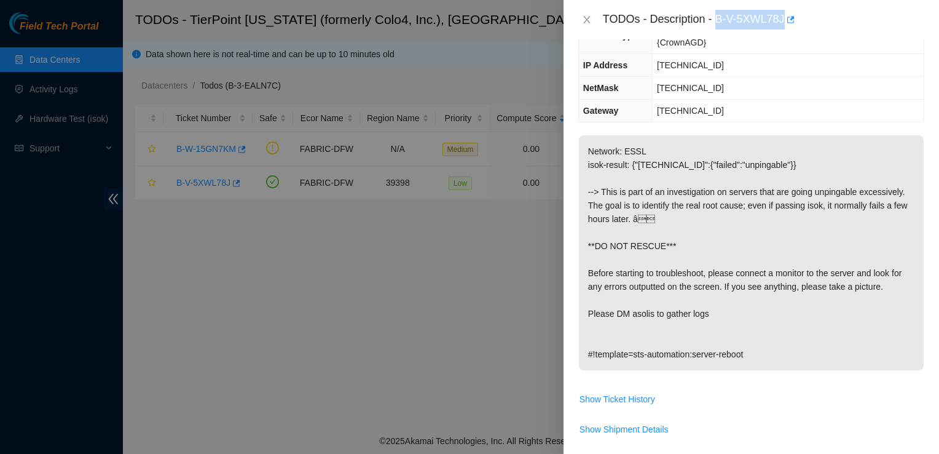
drag, startPoint x: 716, startPoint y: 18, endPoint x: 779, endPoint y: 31, distance: 65.1
click at [779, 31] on div "TODOs - Description - B-V-5XWL78J" at bounding box center [752, 19] width 376 height 39
copy div "B-V-5XWL78"
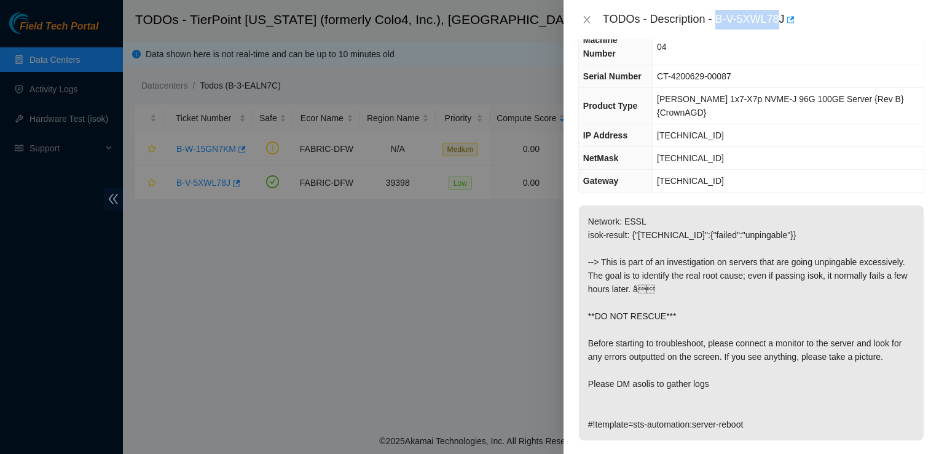
scroll to position [76, 0]
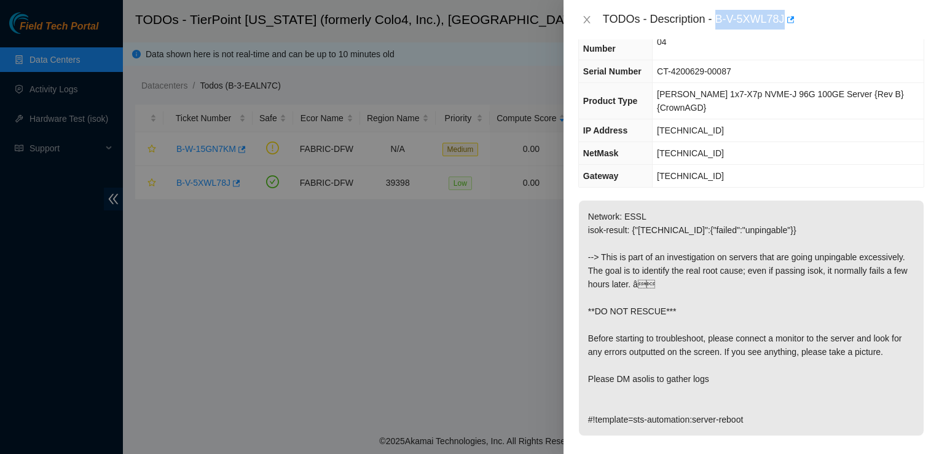
drag, startPoint x: 783, startPoint y: 21, endPoint x: 719, endPoint y: 19, distance: 64.0
click at [719, 19] on div "TODOs - Description - B-V-5XWL78J" at bounding box center [763, 20] width 321 height 20
copy div "B-V-5XWL78J"
click at [689, 7] on div "TODOs - Description - B-V-5XWL78J" at bounding box center [752, 19] width 376 height 39
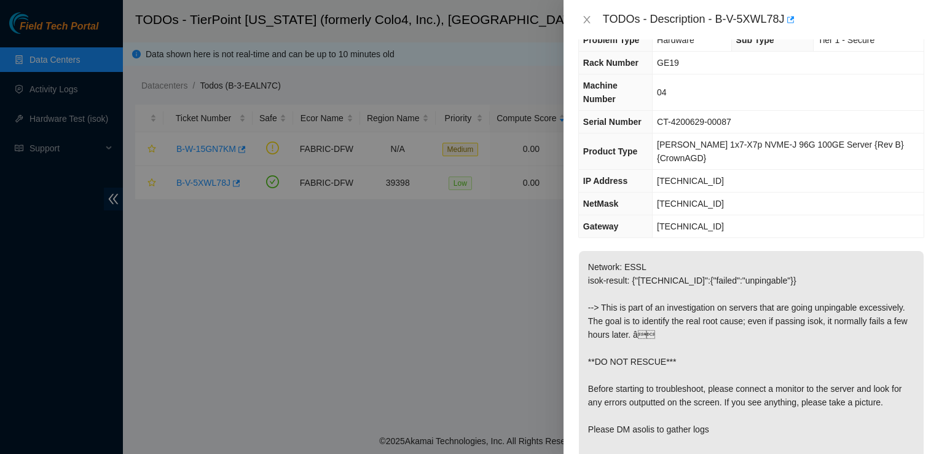
scroll to position [0, 0]
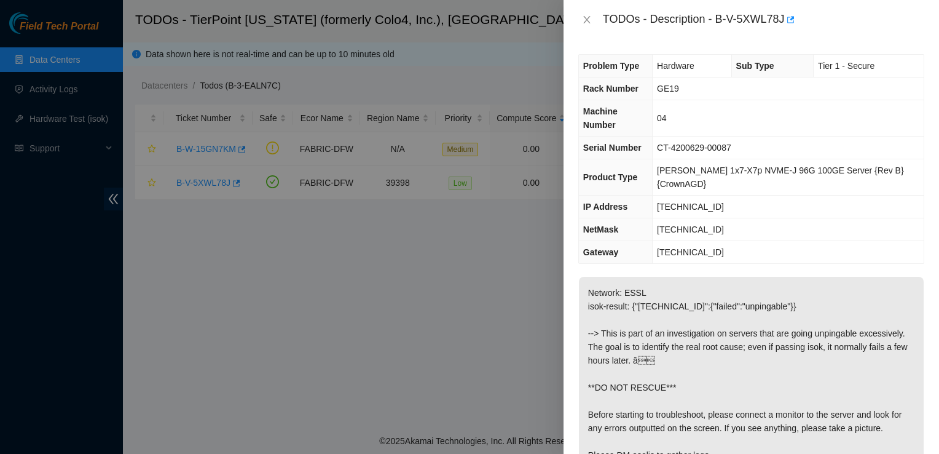
click at [686, 4] on div "TODOs - Description - B-V-5XWL78J" at bounding box center [752, 19] width 376 height 39
click at [829, 7] on div "TODOs - Description - B-V-5XWL78J" at bounding box center [752, 19] width 376 height 39
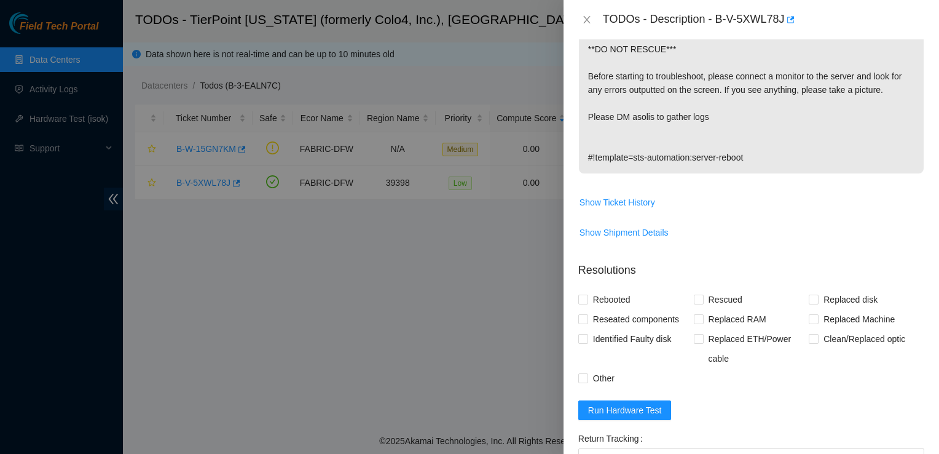
scroll to position [347, 0]
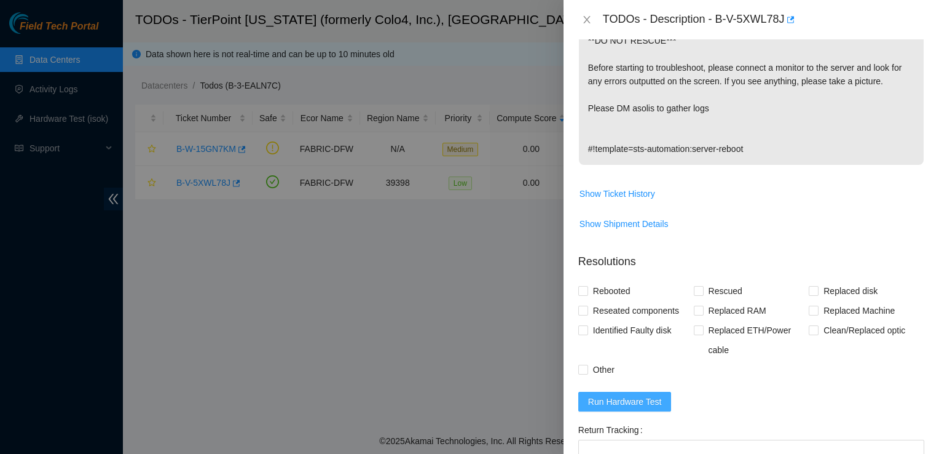
click at [636, 395] on span "Run Hardware Test" at bounding box center [625, 402] width 74 height 14
click at [813, 215] on td "Show Shipment Details" at bounding box center [751, 228] width 346 height 30
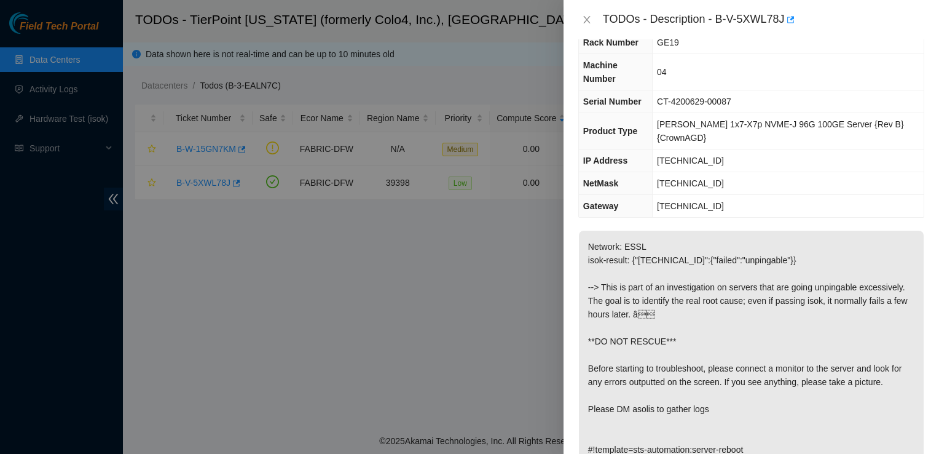
scroll to position [0, 0]
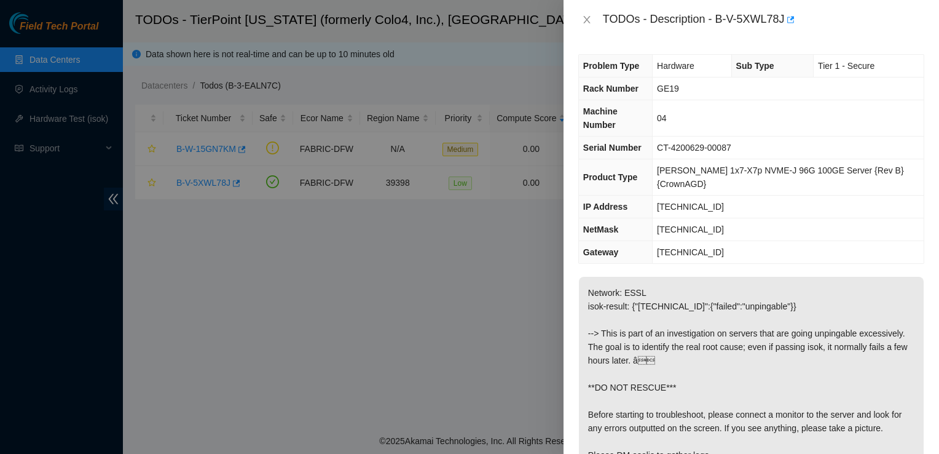
click at [470, 2] on div at bounding box center [469, 227] width 939 height 454
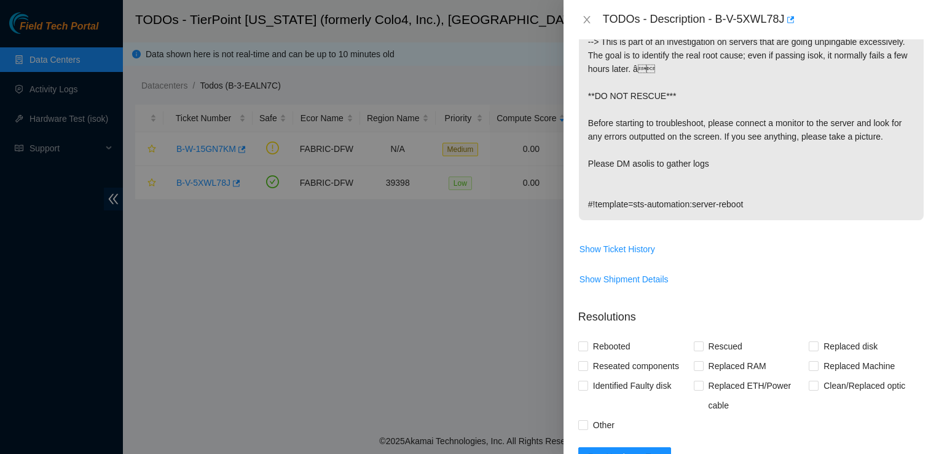
scroll to position [290, 0]
click at [580, 342] on input "Rebooted" at bounding box center [582, 346] width 9 height 9
checkbox input "true"
click at [696, 342] on input "Rescued" at bounding box center [698, 346] width 9 height 9
checkbox input "true"
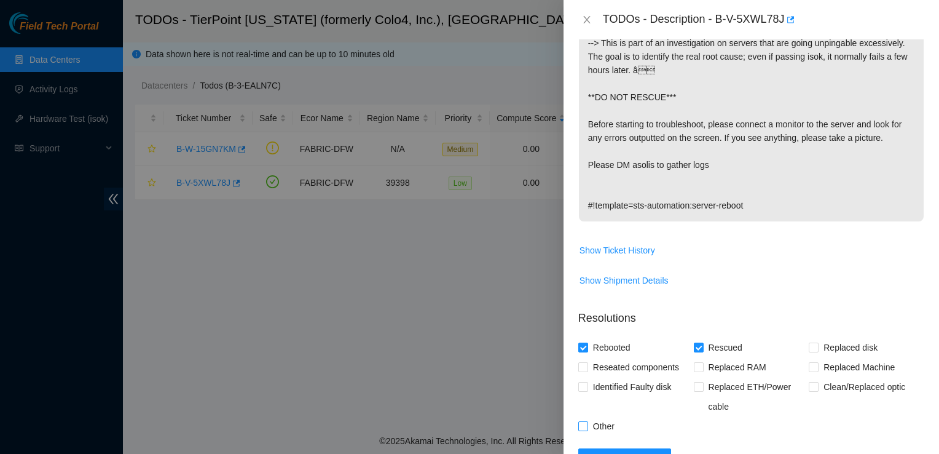
click at [583, 421] on input "Other" at bounding box center [582, 425] width 9 height 9
checkbox input "true"
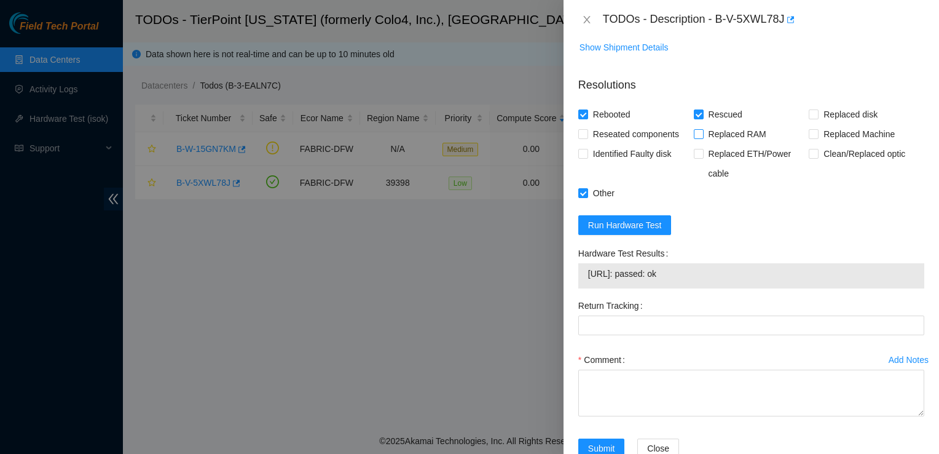
scroll to position [524, 0]
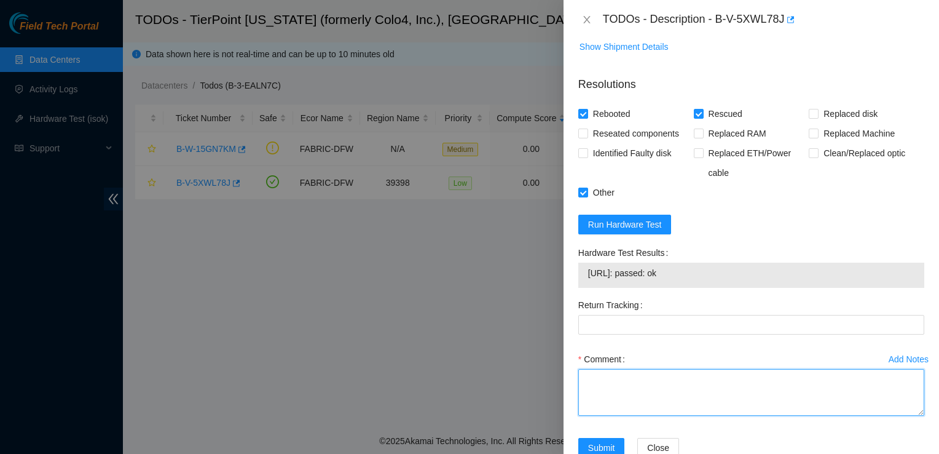
click at [684, 369] on textarea "Comment" at bounding box center [751, 392] width 346 height 47
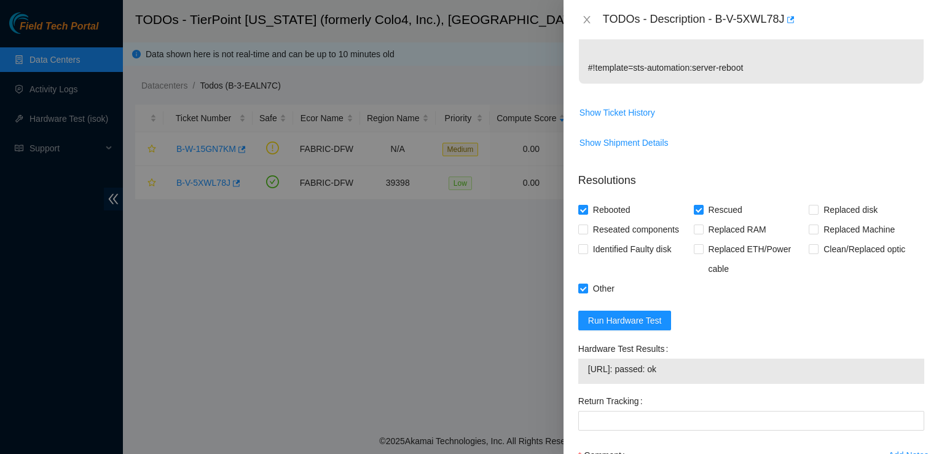
scroll to position [529, 0]
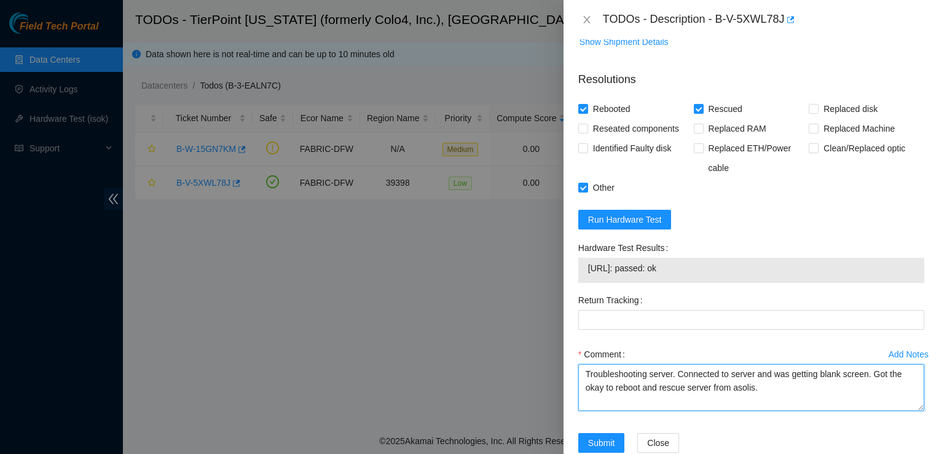
click at [775, 364] on textarea "Troubleshooting server. Connected to server and was getting blank screen. Got t…" at bounding box center [751, 387] width 346 height 47
click at [762, 364] on textarea "Troubleshooting server. Connected to server and was getting blank screen. Got t…" at bounding box center [751, 387] width 346 height 47
click at [816, 364] on textarea "Troubleshooting server. Connected to server and was getting blank screen. Got t…" at bounding box center [751, 387] width 346 height 47
click at [819, 364] on textarea "Troubleshooting server. Connected to server and was getting blank screen. Got t…" at bounding box center [751, 387] width 346 height 47
click at [885, 364] on textarea "Troubleshooting server. Connected to server and was getting blank screen. Got t…" at bounding box center [751, 387] width 346 height 47
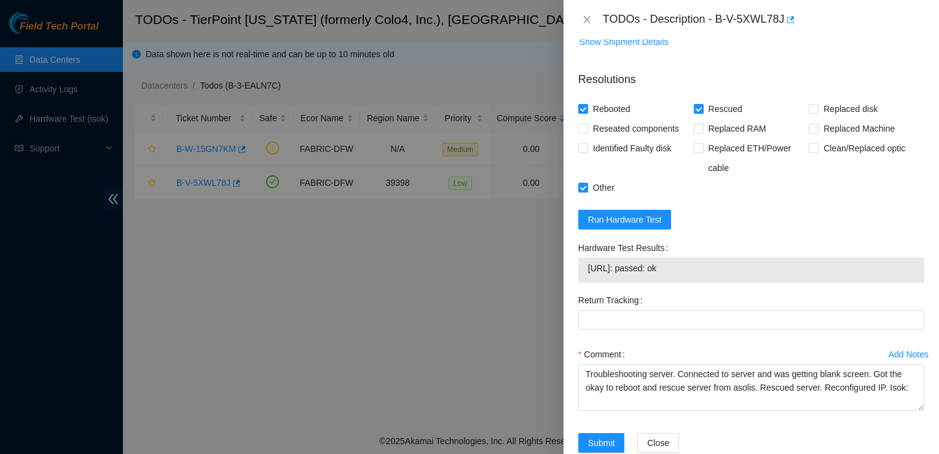
drag, startPoint x: 698, startPoint y: 237, endPoint x: 580, endPoint y: 245, distance: 117.7
click at [580, 258] on div "23.47.59.103: passed: ok" at bounding box center [751, 270] width 346 height 25
copy tbody "23.47.59.103: passed: ok"
click at [905, 364] on textarea "Troubleshooting server. Connected to server and was getting blank screen. Got t…" at bounding box center [751, 387] width 346 height 47
paste textarea "23.47.59.103: passed: ok"
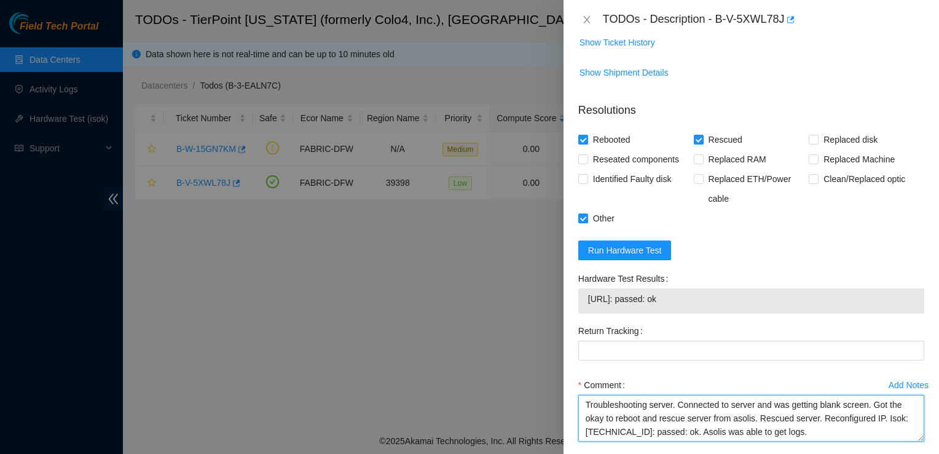
scroll to position [499, 0]
drag, startPoint x: 720, startPoint y: 403, endPoint x: 736, endPoint y: 406, distance: 16.3
click at [736, 406] on textarea "Troubleshooting server. Connected to server and was getting blank screen. Got t…" at bounding box center [751, 416] width 346 height 47
click at [765, 404] on textarea "Troubleshooting server. Connected to server and was getting blank screen. Got t…" at bounding box center [751, 416] width 346 height 47
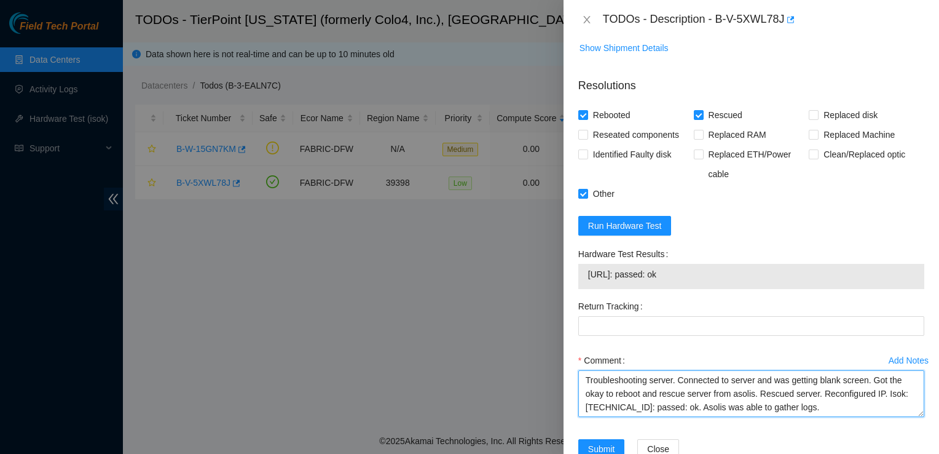
scroll to position [521, 0]
type textarea "Troubleshooting server. Connected to server and was getting blank screen. Got t…"
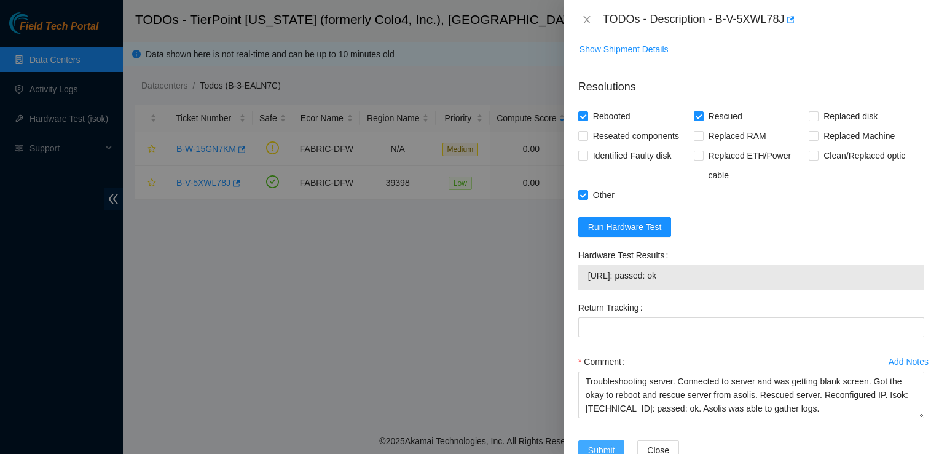
click at [597, 443] on span "Submit" at bounding box center [601, 450] width 27 height 14
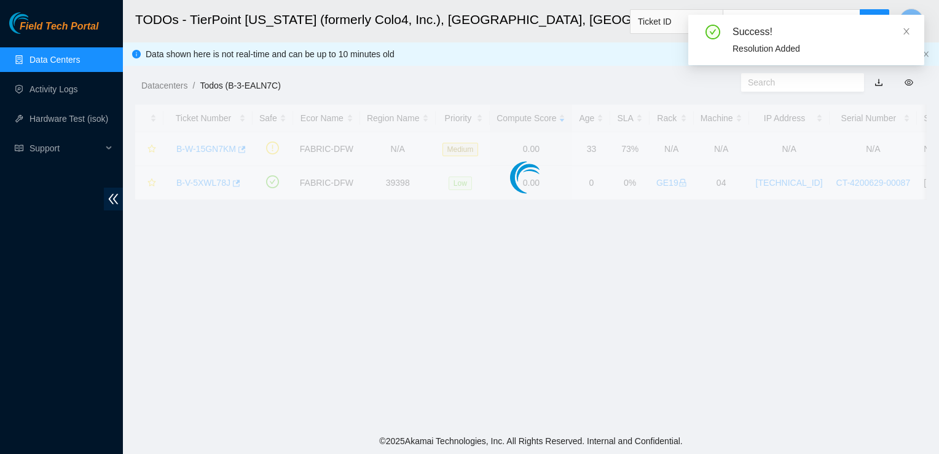
scroll to position [322, 0]
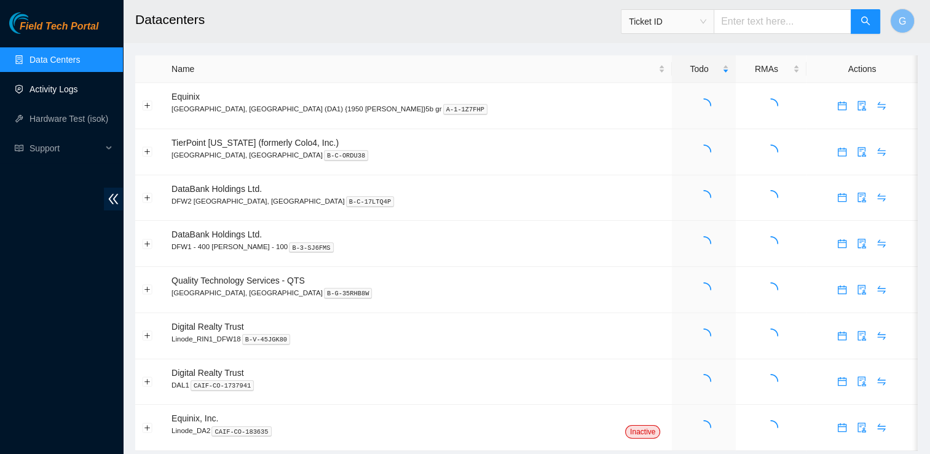
click at [78, 84] on link "Activity Logs" at bounding box center [54, 89] width 49 height 10
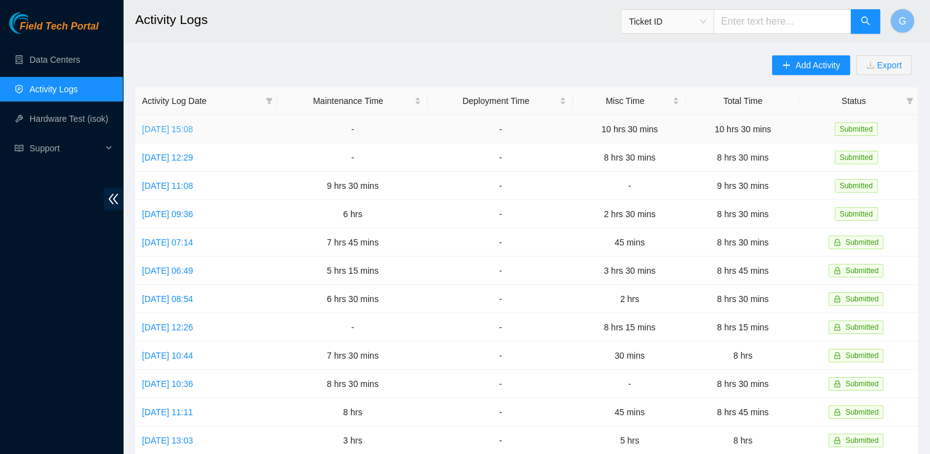
click at [193, 132] on link "[DATE] 15:08" at bounding box center [167, 129] width 51 height 10
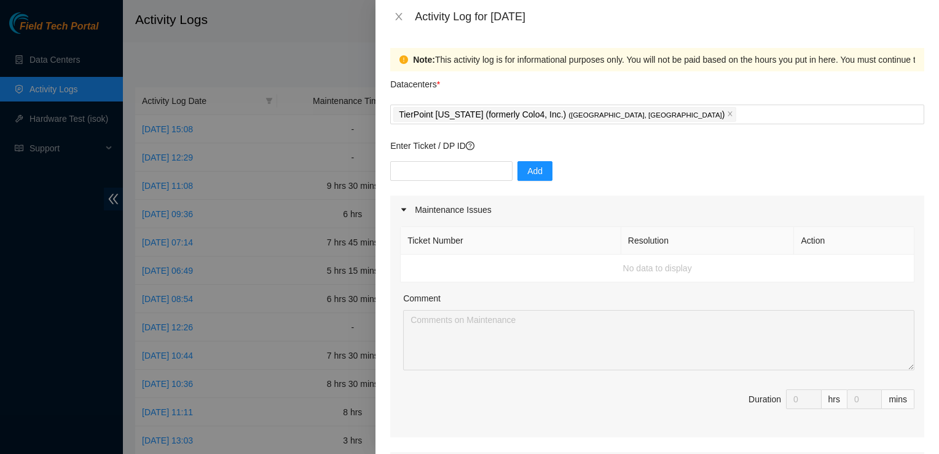
click at [428, 193] on div "Add" at bounding box center [657, 178] width 534 height 34
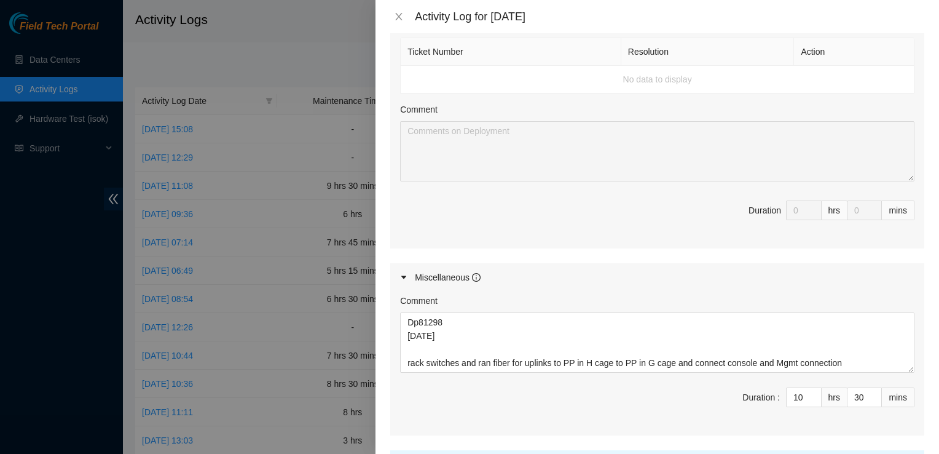
scroll to position [558, 0]
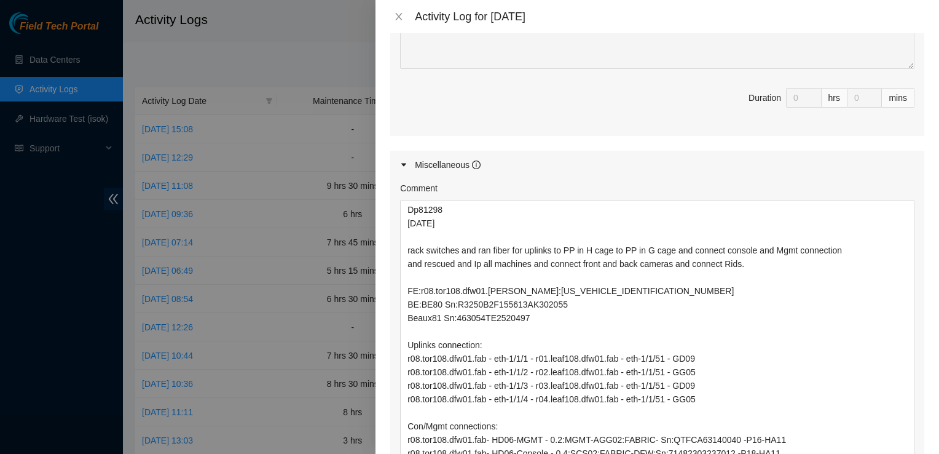
drag, startPoint x: 899, startPoint y: 252, endPoint x: 909, endPoint y: 485, distance: 233.2
click at [909, 453] on html "Field Tech Portal Data Centers Activity Logs Hardware Test (isok) Support Activ…" at bounding box center [469, 227] width 939 height 454
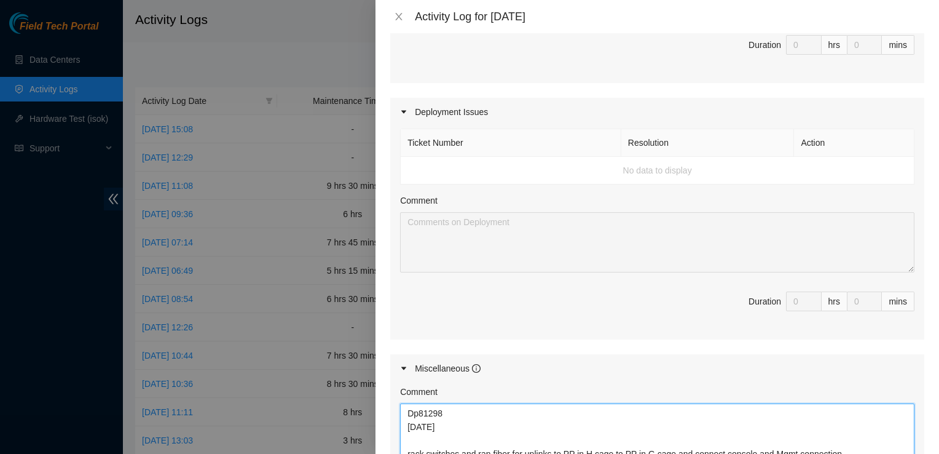
scroll to position [538, 0]
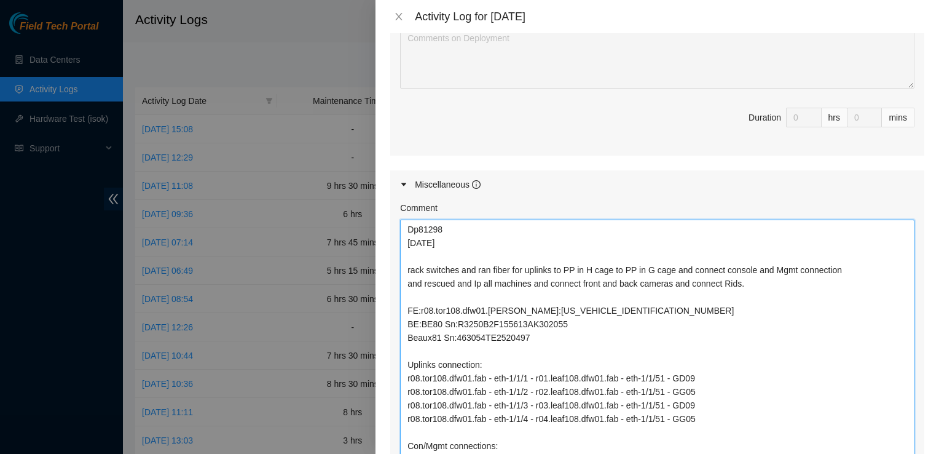
drag, startPoint x: 815, startPoint y: 300, endPoint x: 386, endPoint y: 209, distance: 438.6
click at [386, 209] on div "Note: This activity log is for informational purposes only. You will not be pai…" at bounding box center [658, 243] width 564 height 420
